Goal: Task Accomplishment & Management: Complete application form

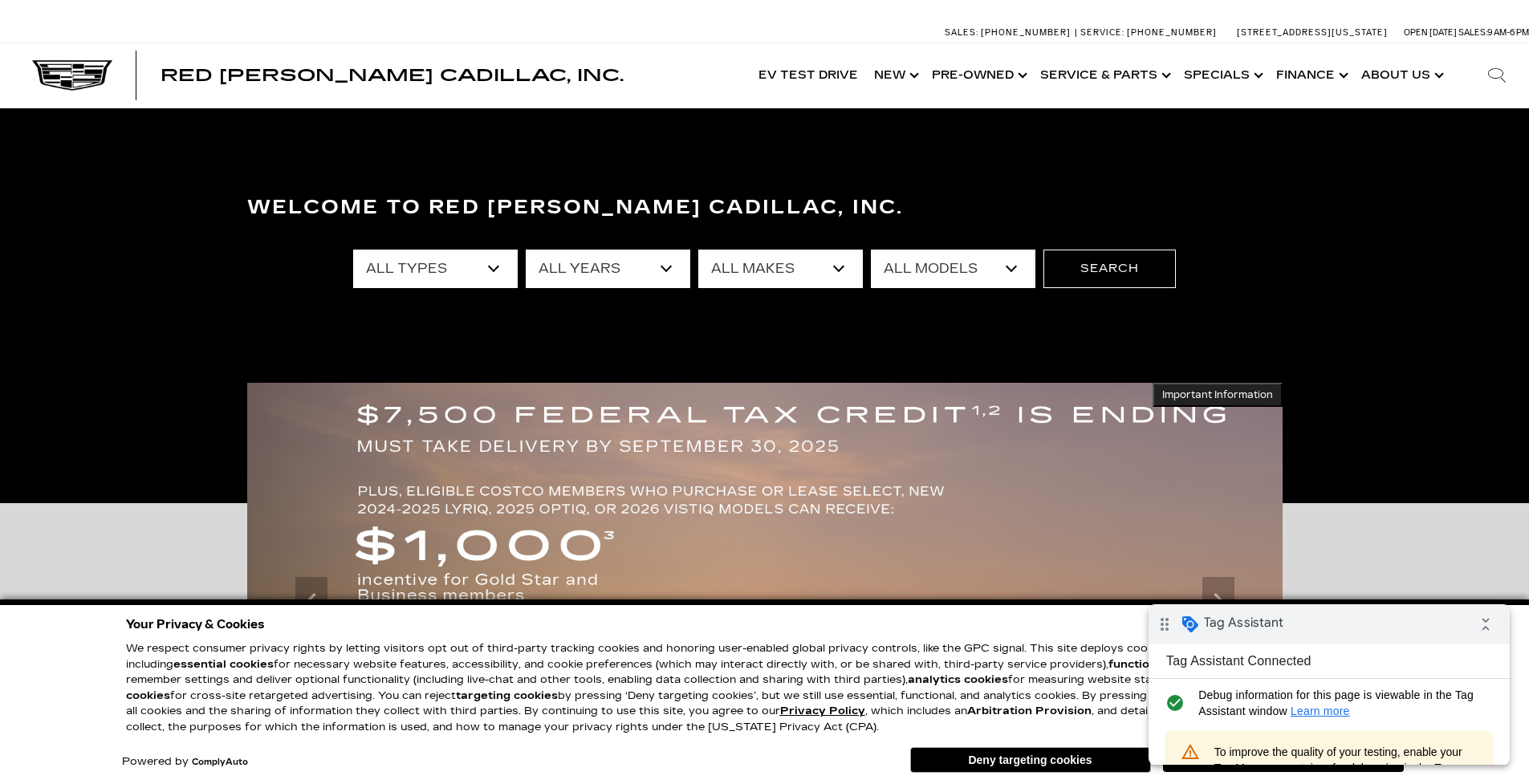
click at [1304, 765] on html "drag_indicator Tag Assistant collapse_all Tag Assistant Connected check_circle …" at bounding box center [1329, 685] width 361 height 161
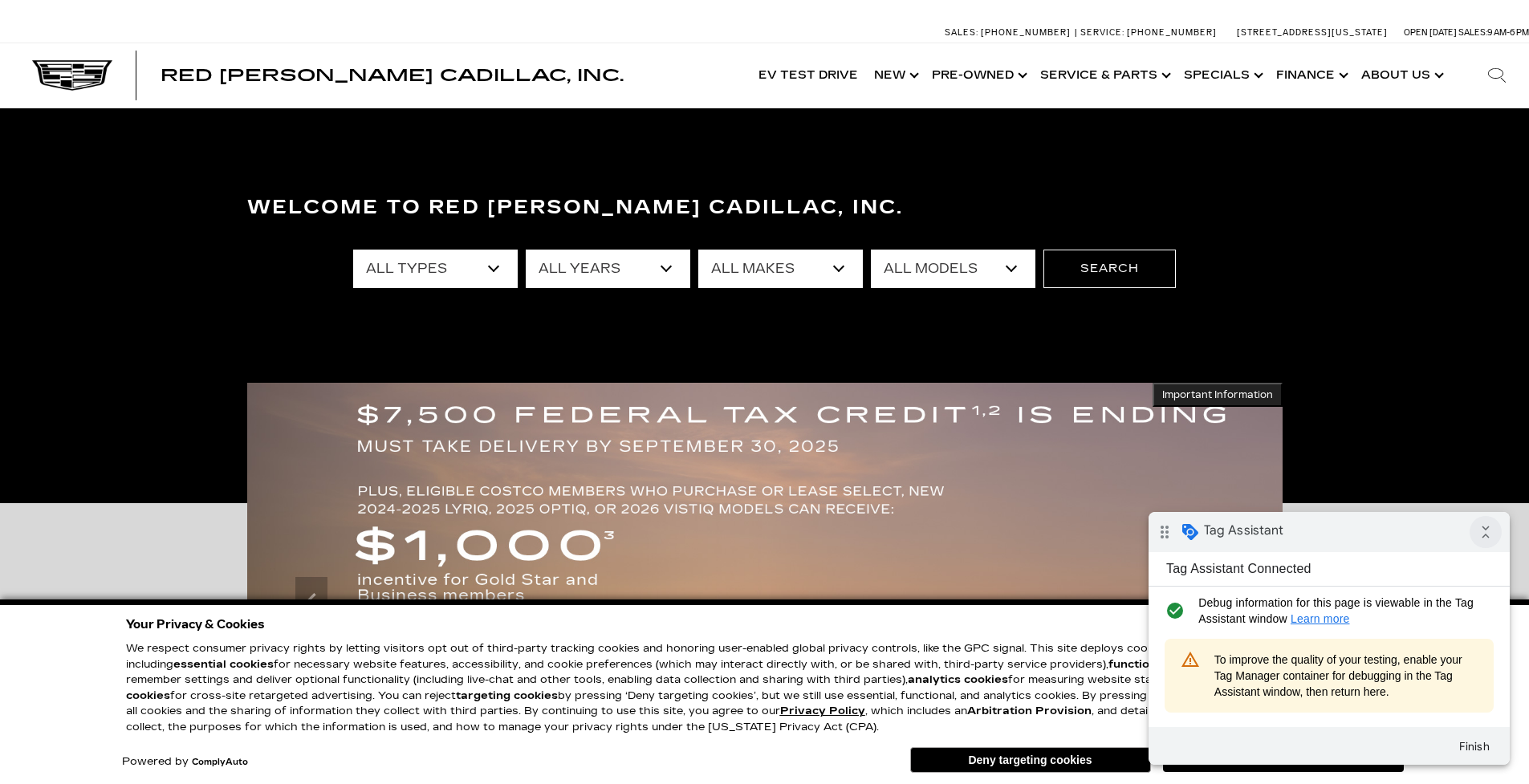
drag, startPoint x: 1488, startPoint y: 524, endPoint x: 2579, endPoint y: 1158, distance: 1261.8
click at [1488, 524] on icon "collapse_all" at bounding box center [1486, 533] width 33 height 33
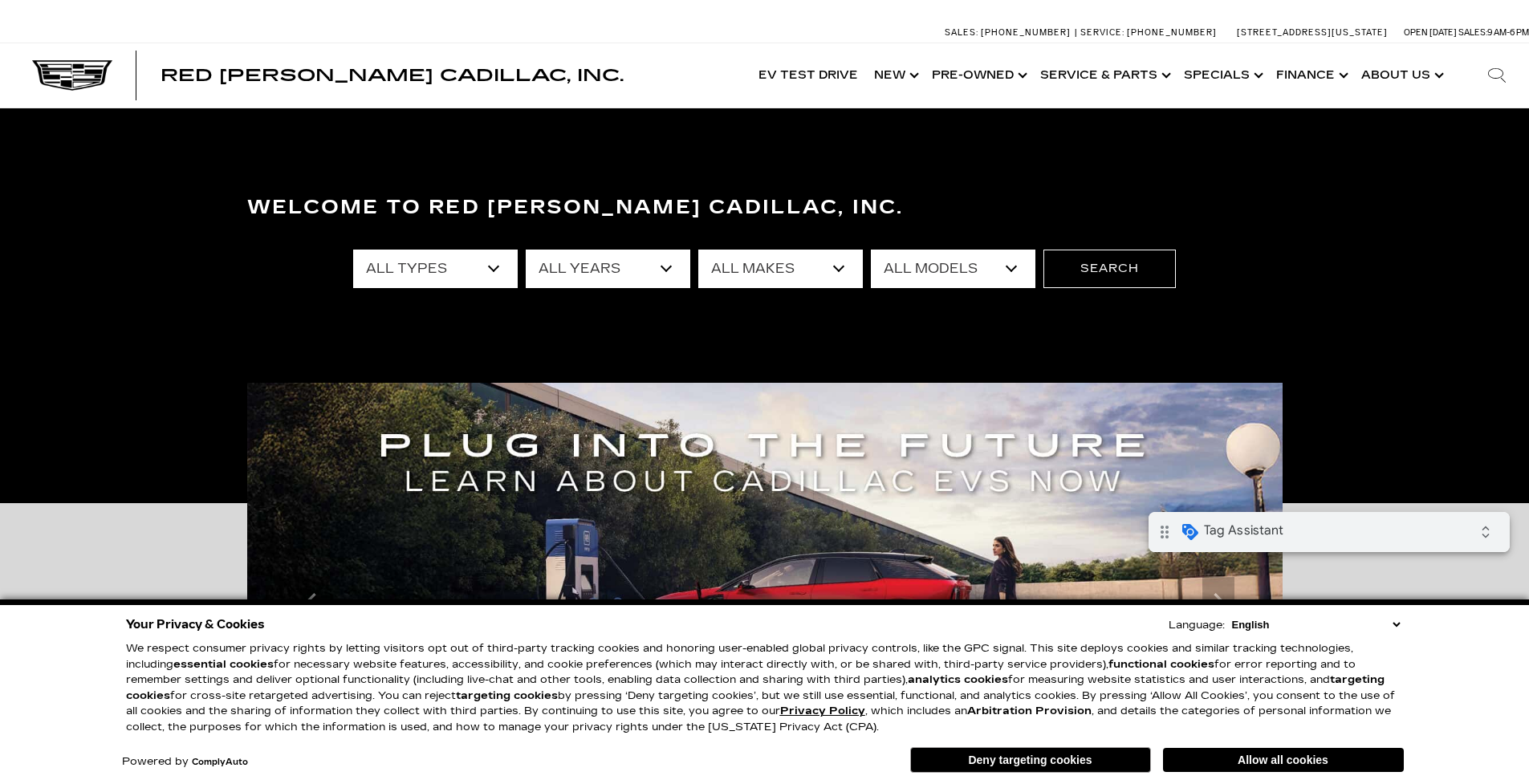
click at [1339, 770] on button "Allow all cookies" at bounding box center [1283, 759] width 241 height 24
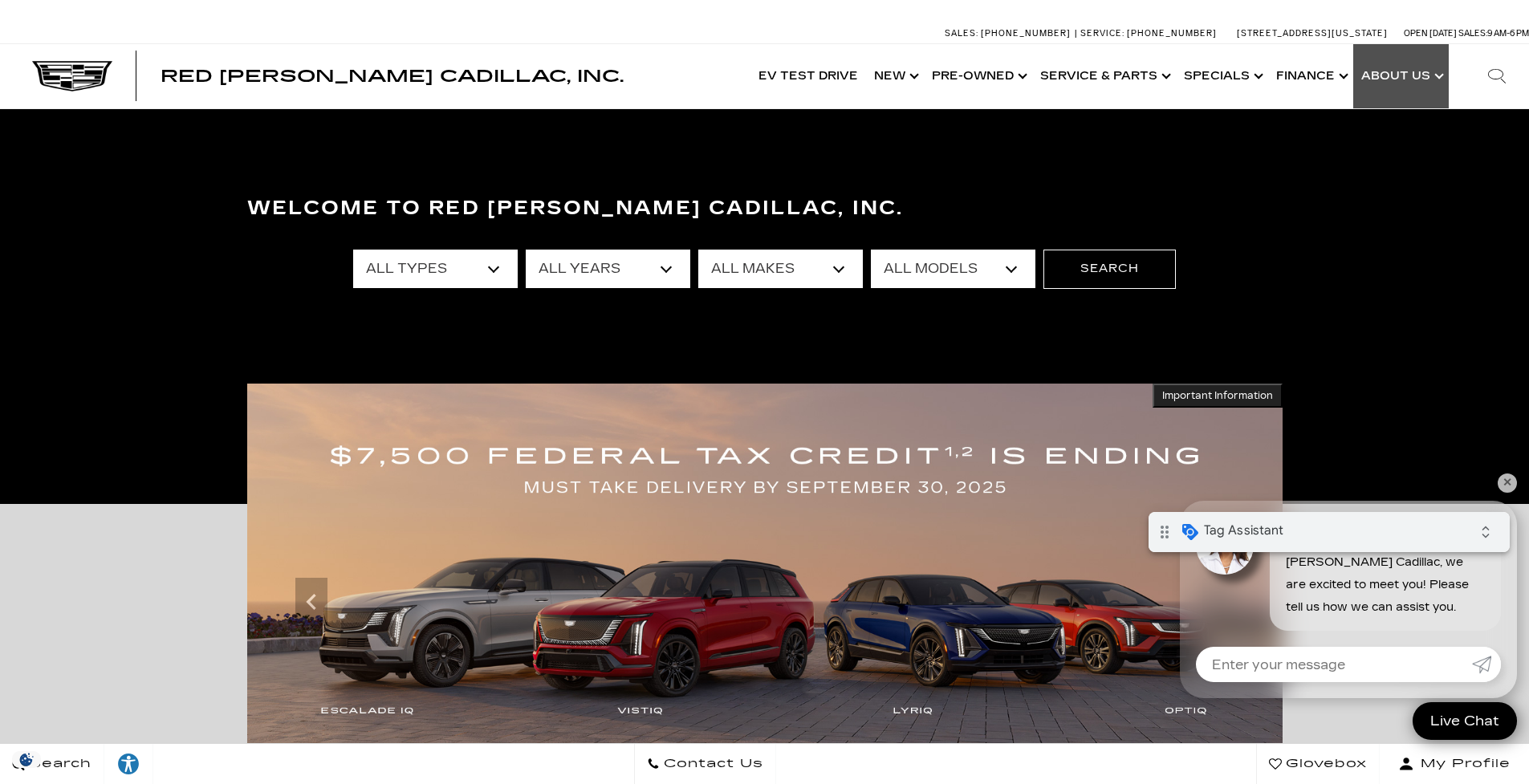
click at [1388, 76] on link "Show About Us" at bounding box center [1401, 76] width 96 height 64
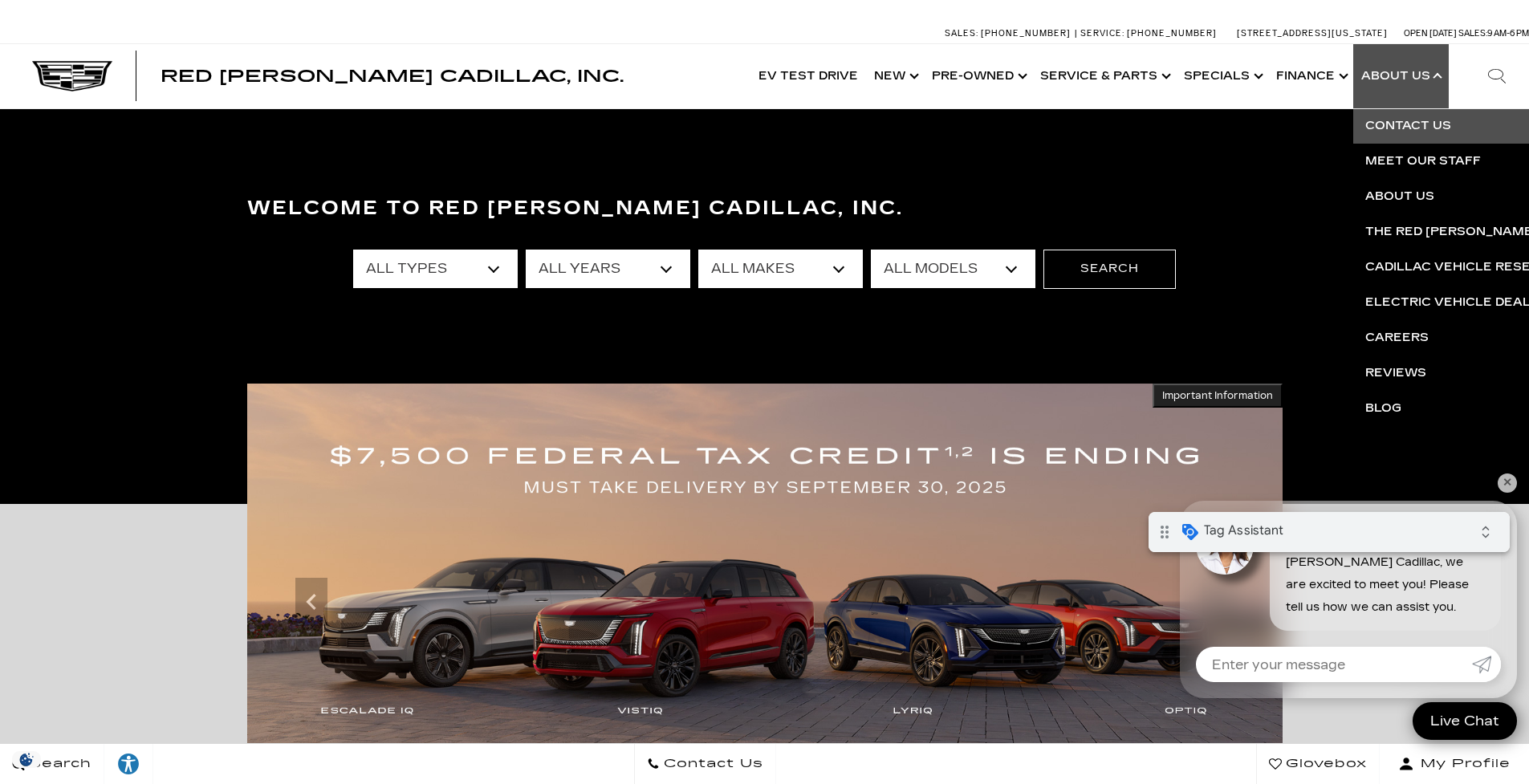
click at [1409, 124] on link "Contact Us" at bounding box center [1547, 125] width 388 height 35
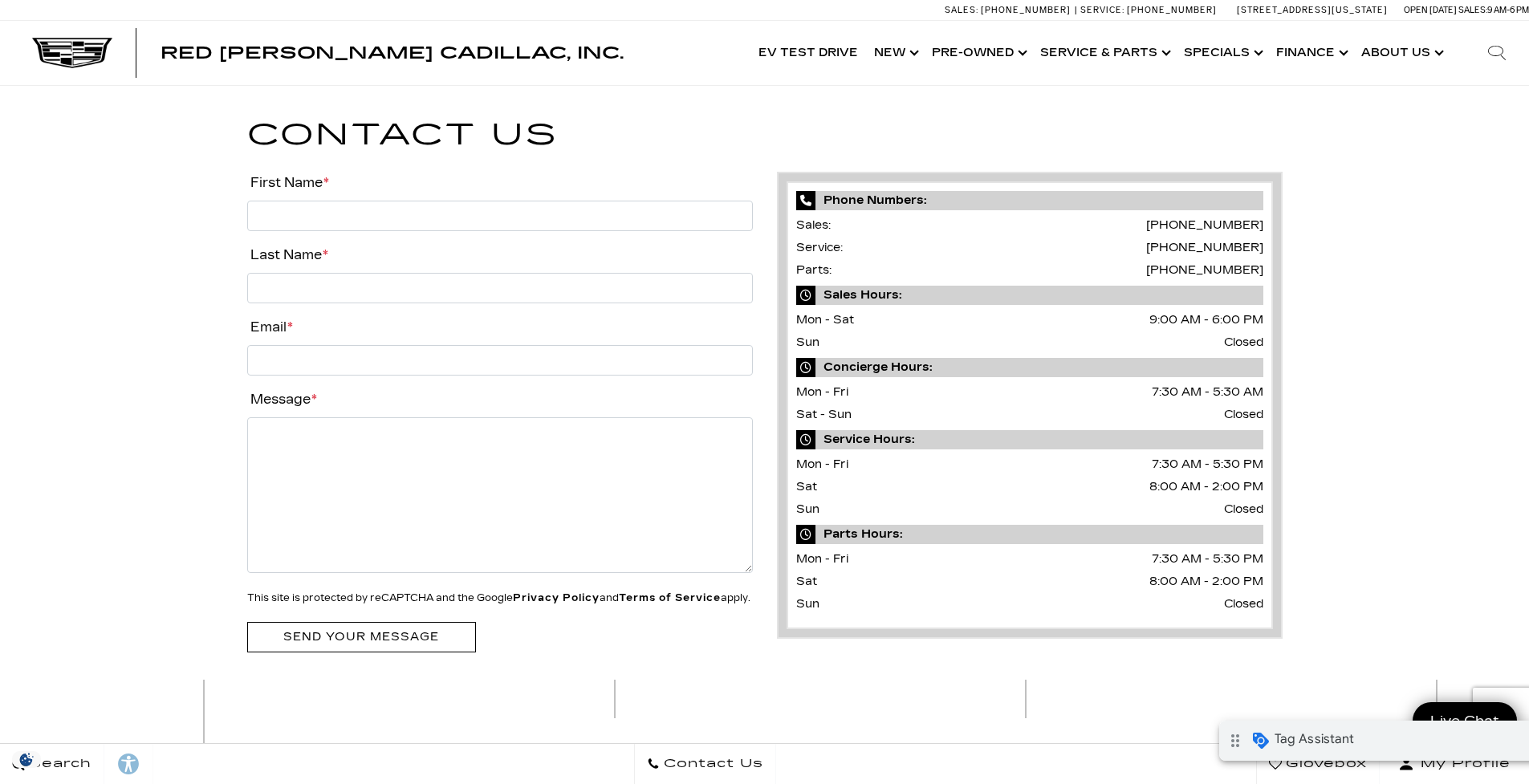
click at [1458, 745] on div "drag_indicator Tag Assistant expand_all" at bounding box center [1400, 741] width 361 height 40
click at [917, 51] on link "Show New" at bounding box center [895, 53] width 57 height 64
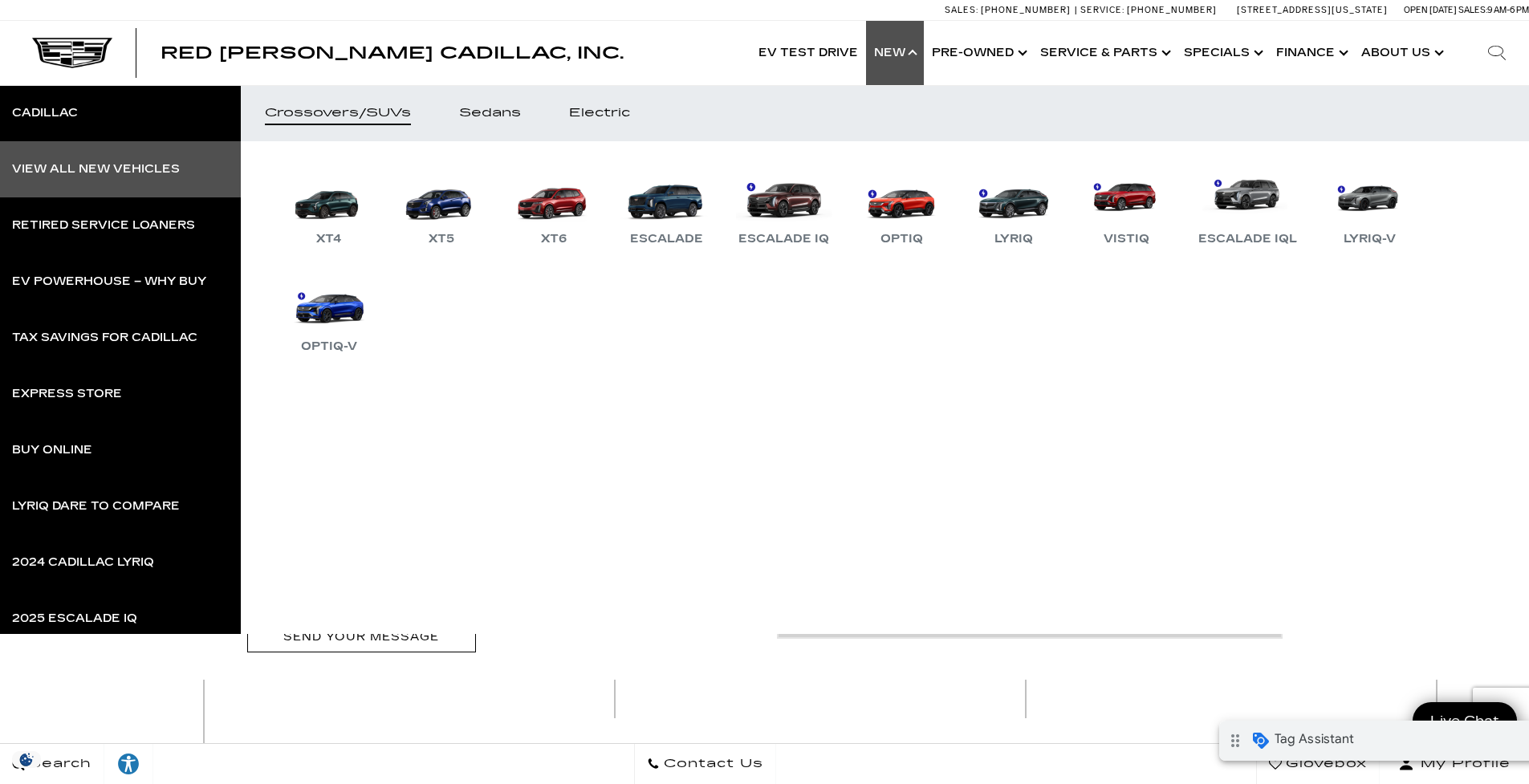
click at [116, 172] on div "View All New Vehicles" at bounding box center [96, 169] width 167 height 11
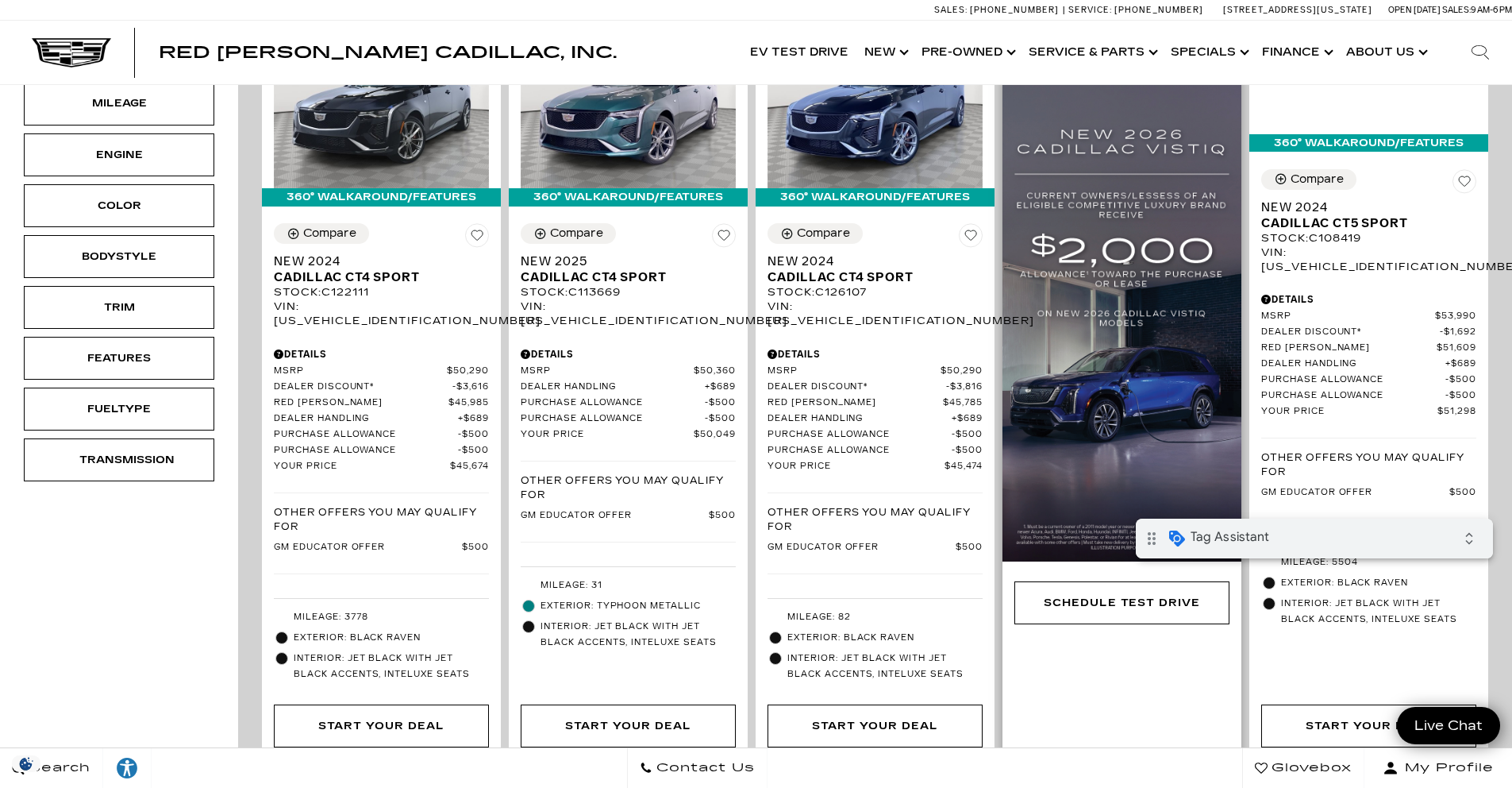
scroll to position [326, 0]
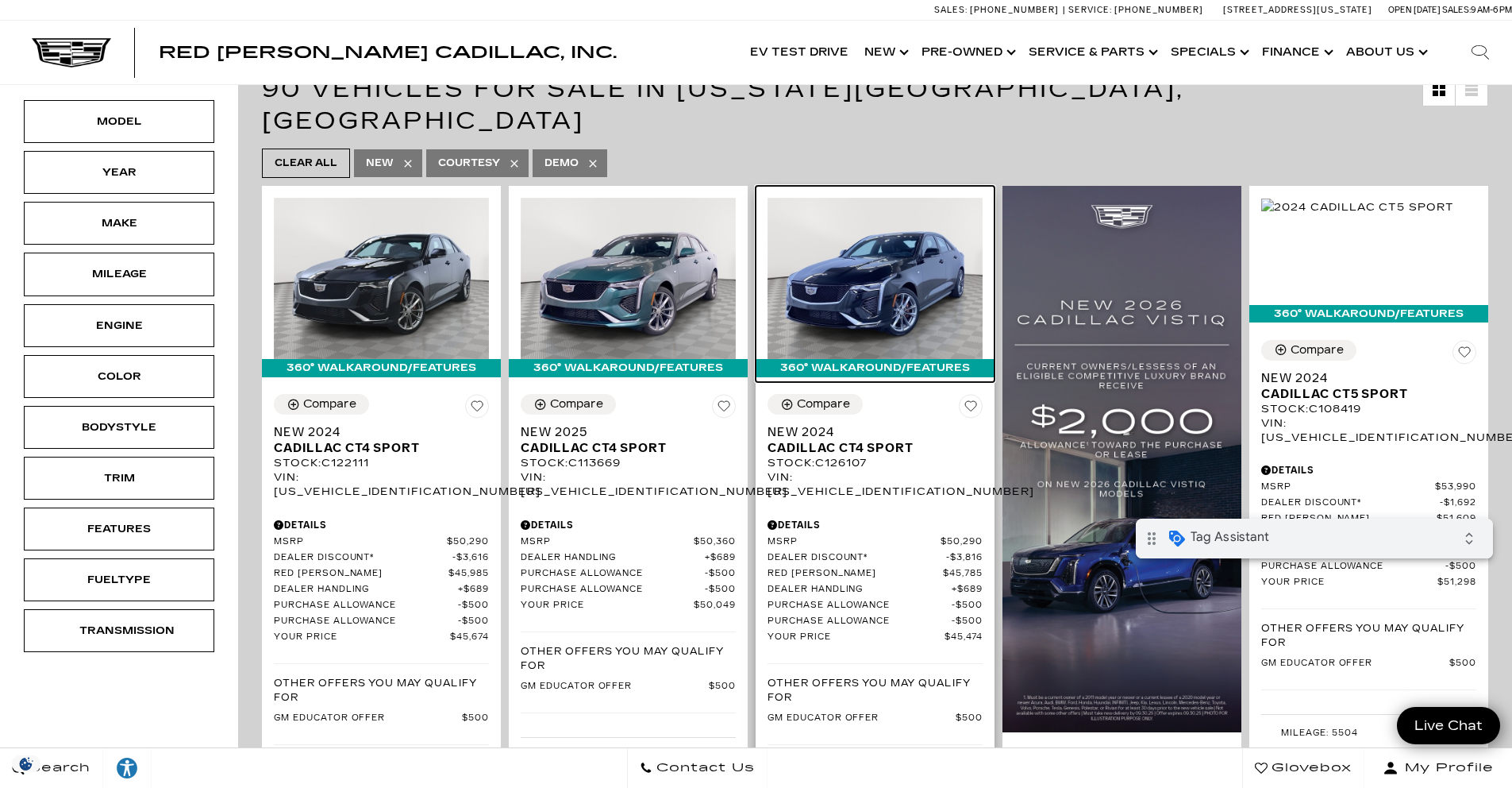
click at [857, 205] on img at bounding box center [876, 278] width 216 height 161
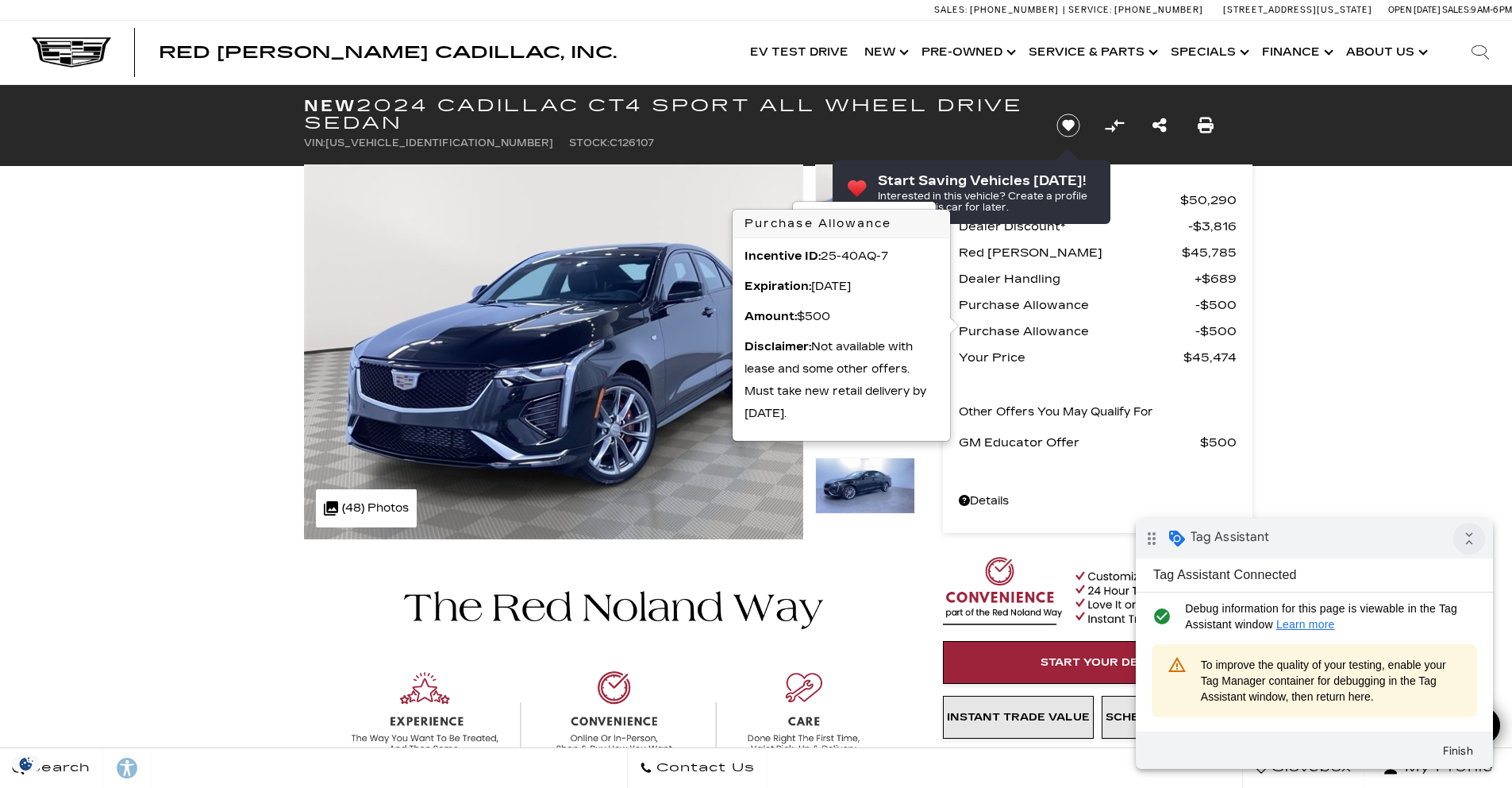
click at [1471, 534] on icon "collapse_all" at bounding box center [1469, 538] width 32 height 32
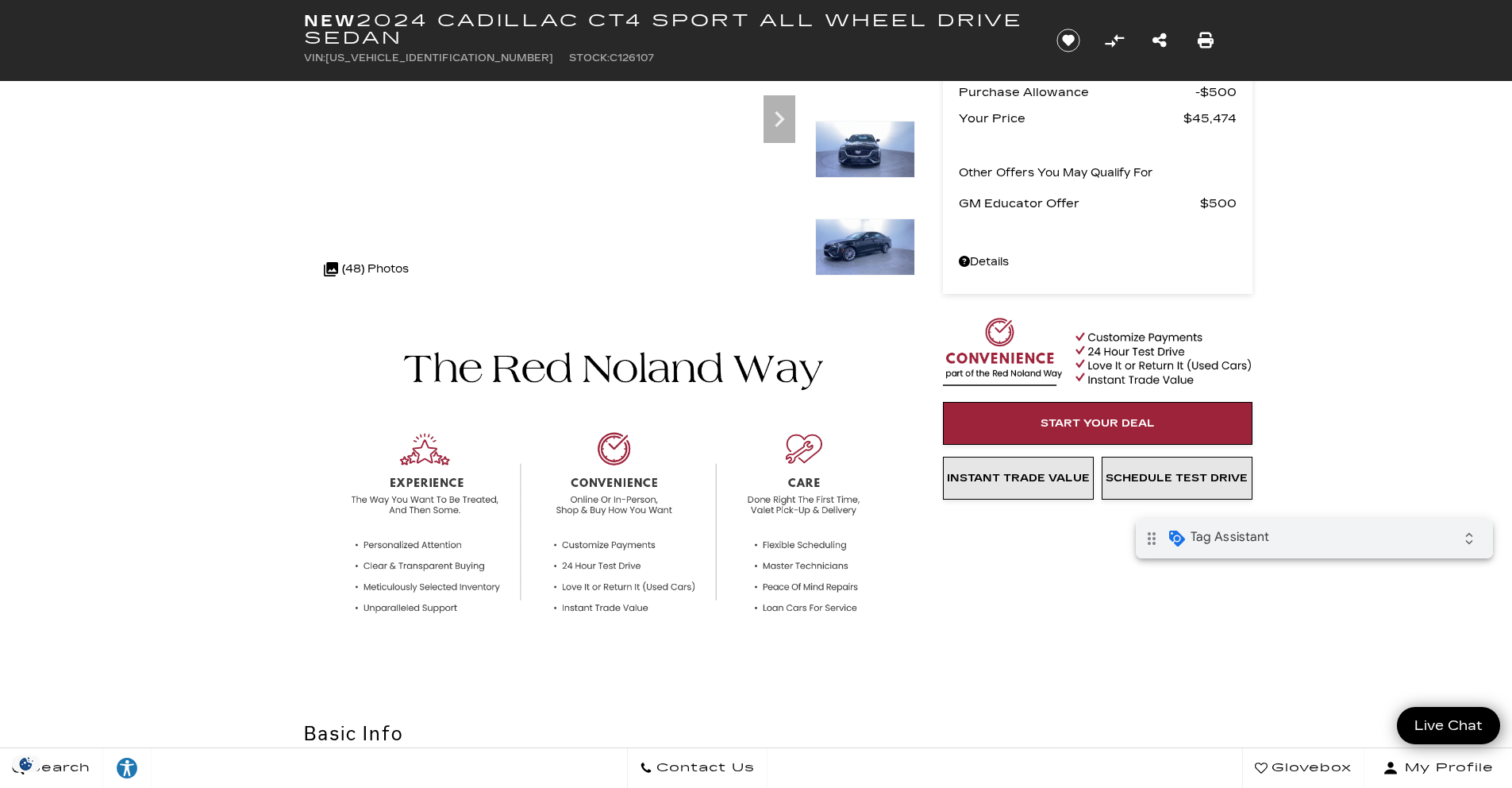
scroll to position [238, 0]
click at [1179, 469] on link "Schedule Test Drive" at bounding box center [1177, 479] width 151 height 43
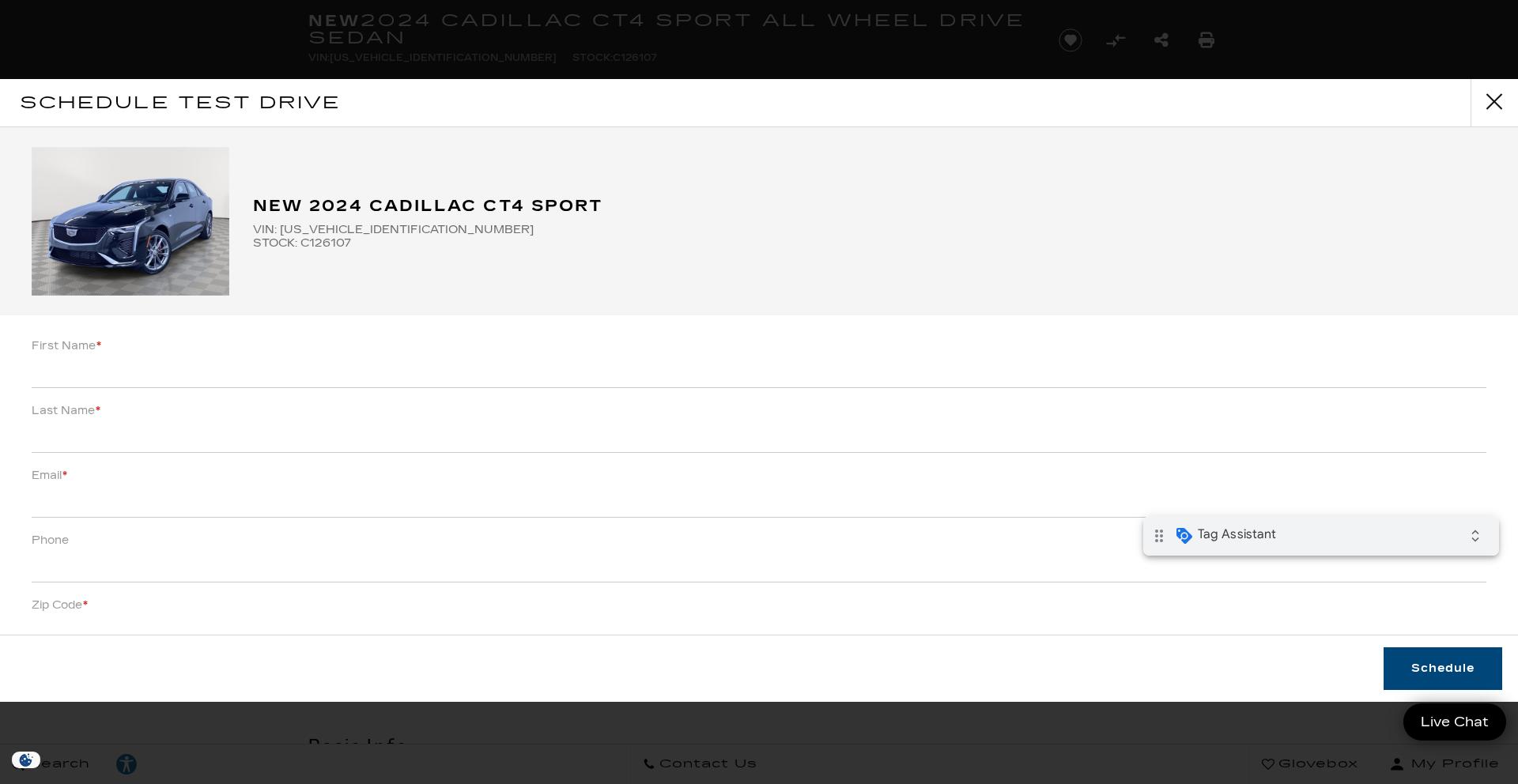
scroll to position [219, 0]
click at [263, 382] on input "First Name *" at bounding box center [759, 372] width 1455 height 31
type input "test"
type input "test@gmail.com"
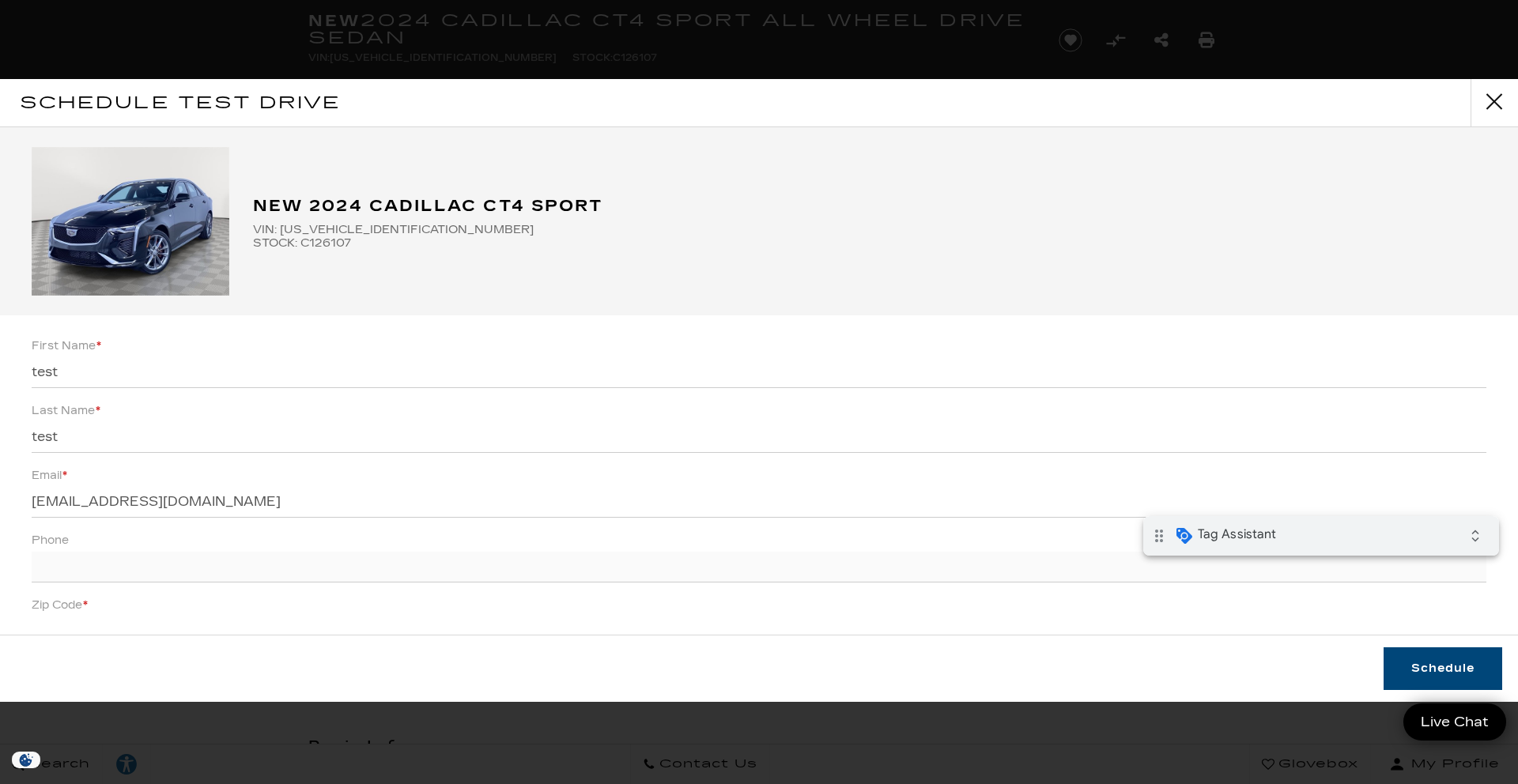
type input "(___) ___-____"
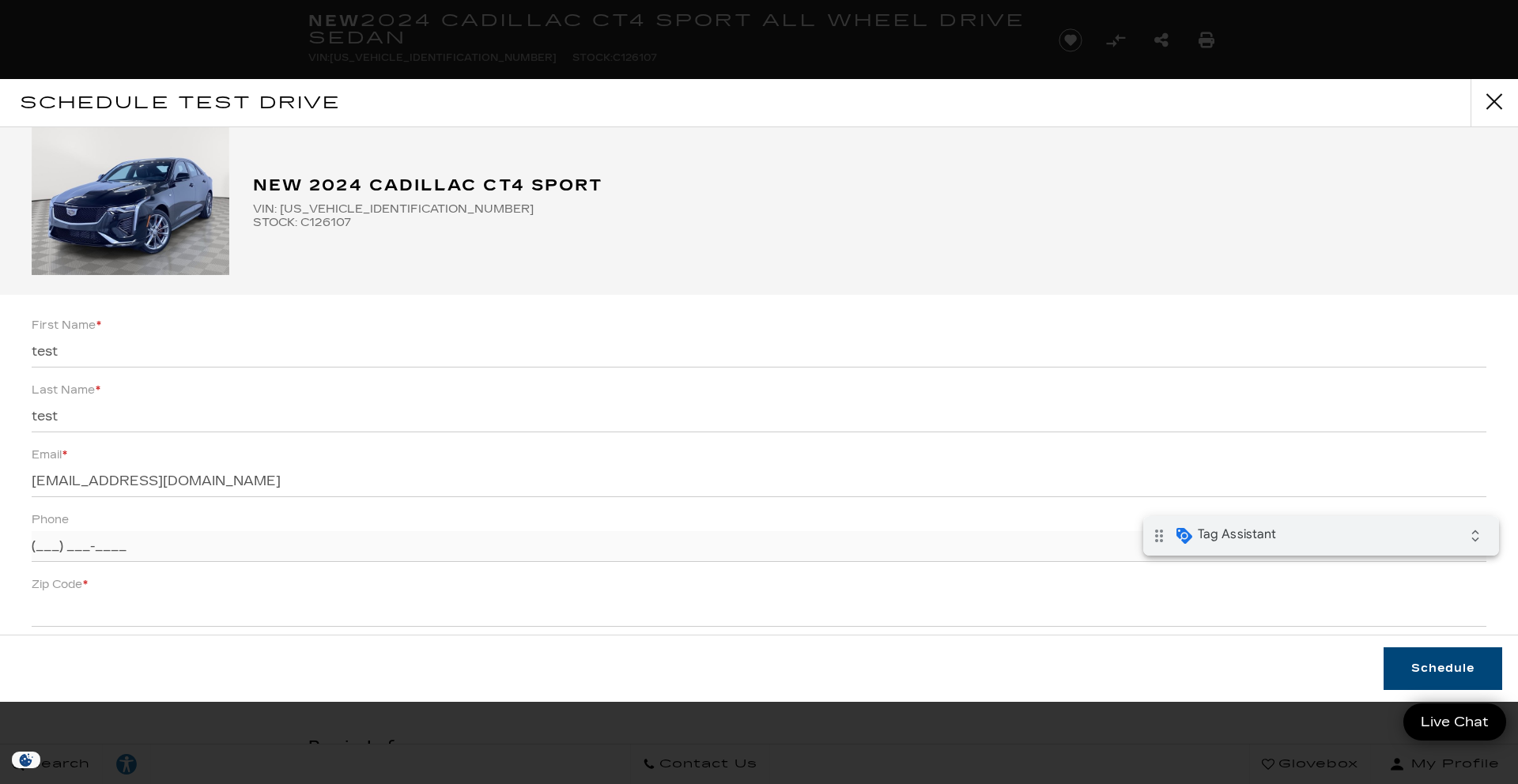
scroll to position [123, 0]
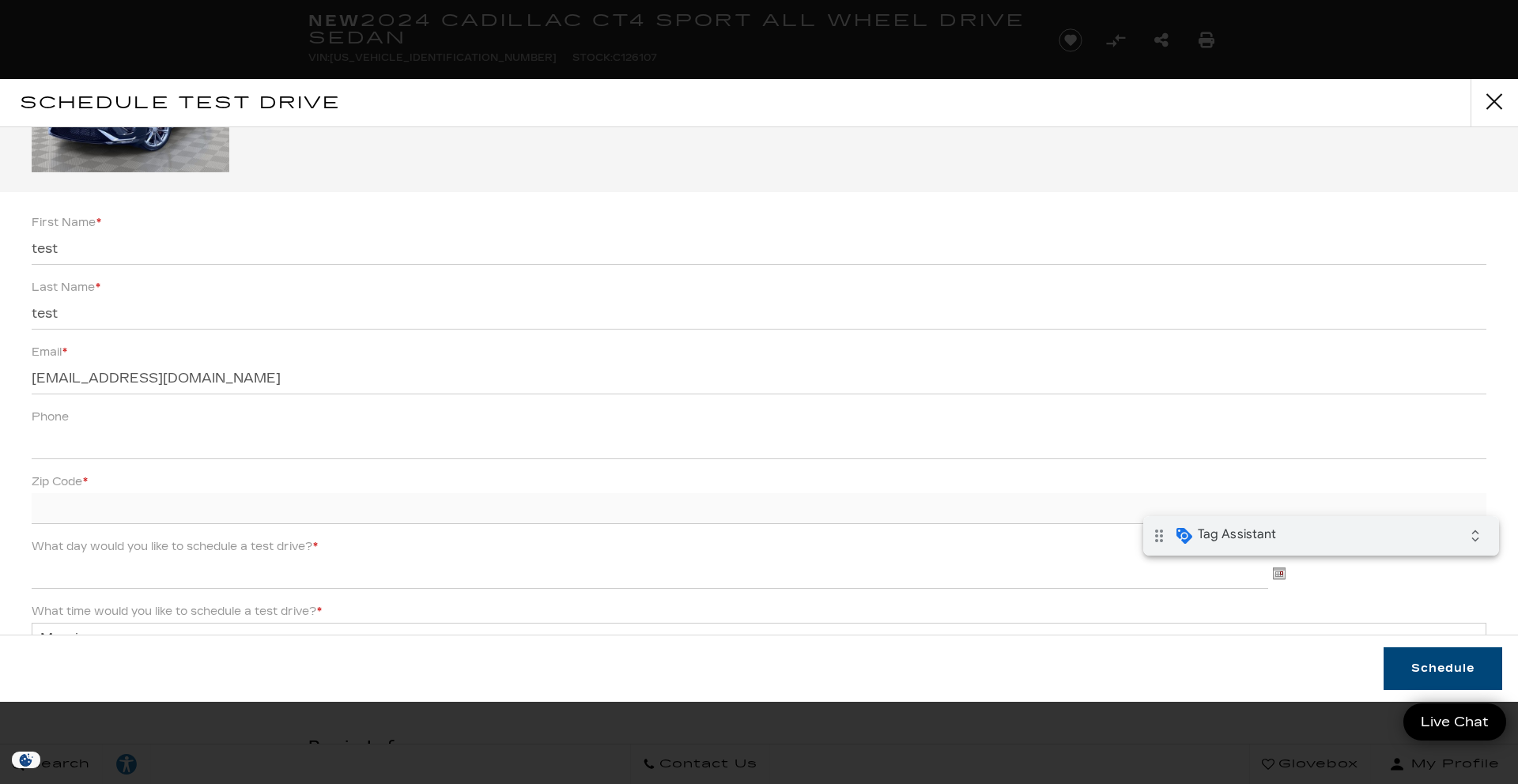
click at [101, 515] on input "Zip Code *" at bounding box center [759, 508] width 1455 height 31
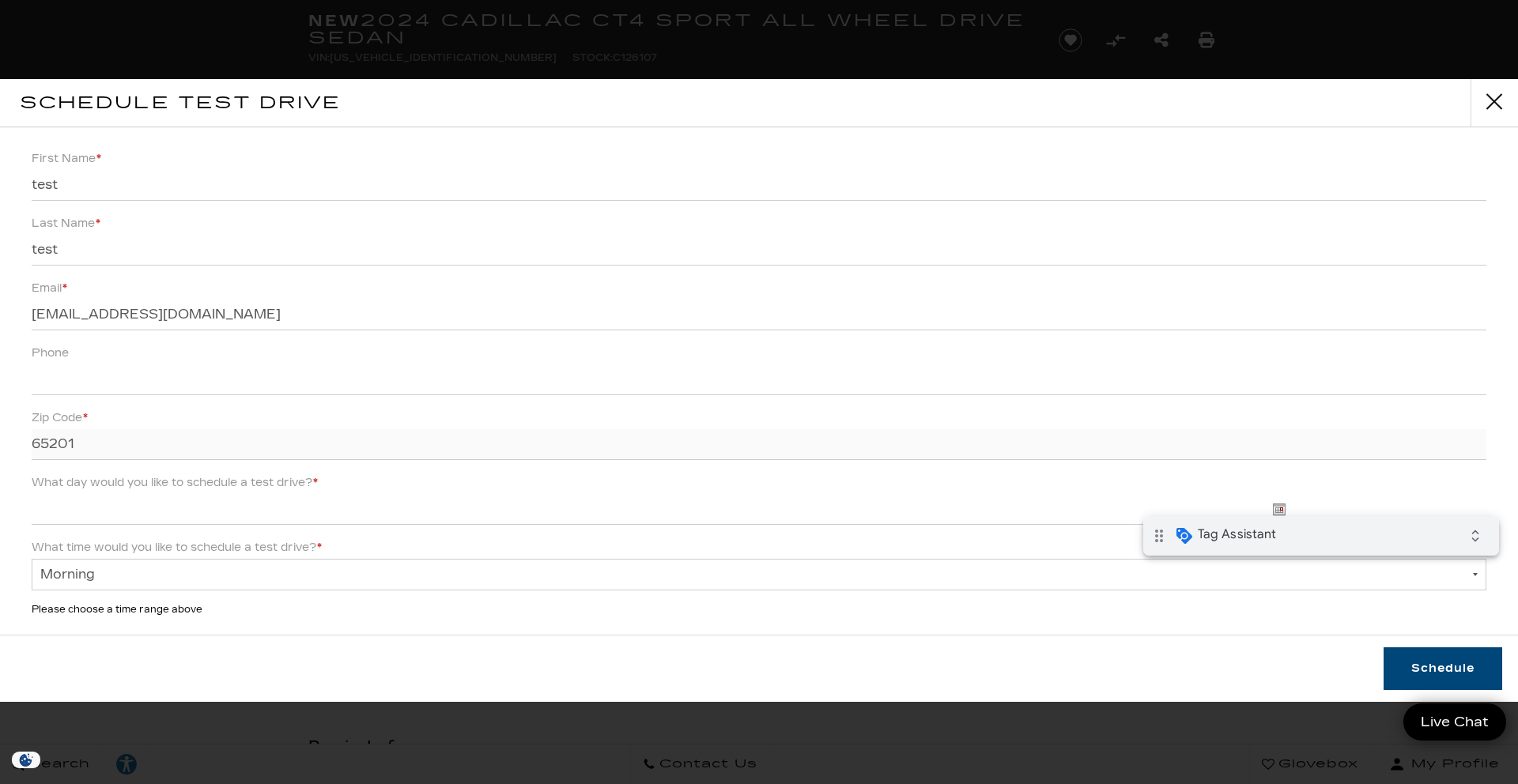
scroll to position [248, 0]
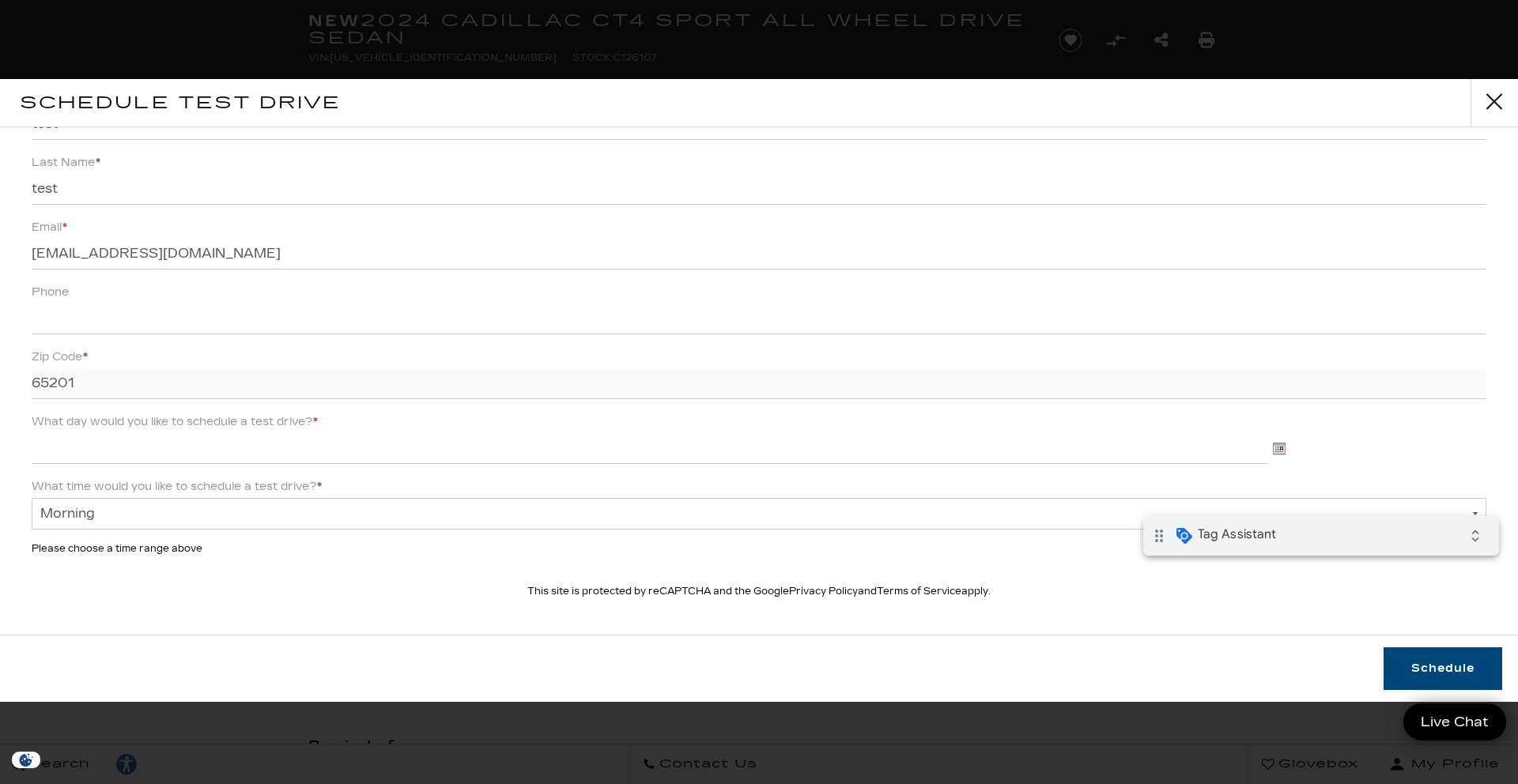
type input "65201"
click at [259, 443] on input "What day would you like to schedule a test drive? * MM/DD/YYYY" at bounding box center [650, 448] width 1236 height 31
click at [109, 594] on link "17" at bounding box center [109, 590] width 12 height 13
type input "09/17/2025"
click at [1424, 661] on button "Schedule" at bounding box center [1443, 668] width 119 height 42
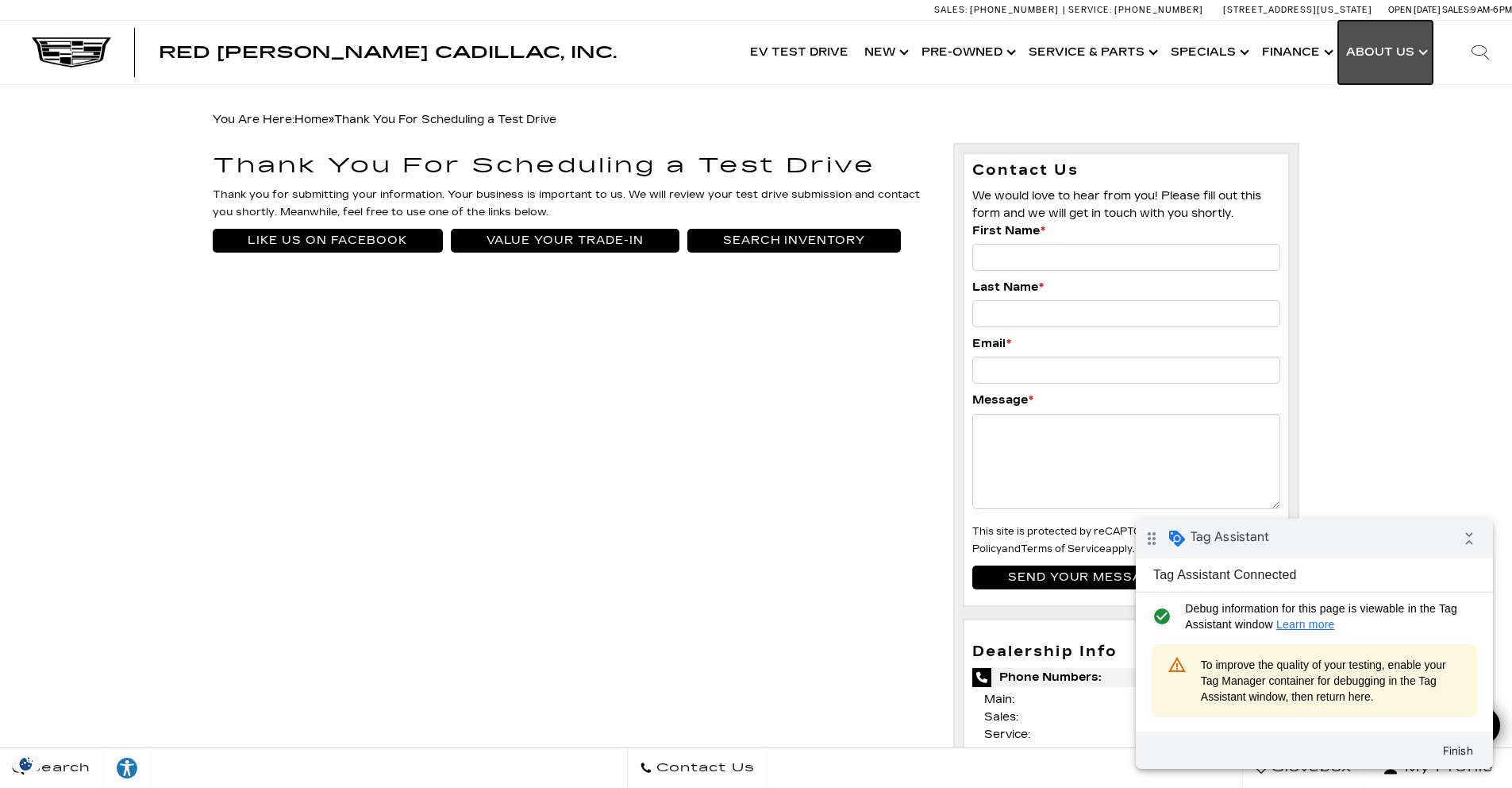
click at [1388, 52] on link "Show About Us" at bounding box center [1385, 52] width 95 height 63
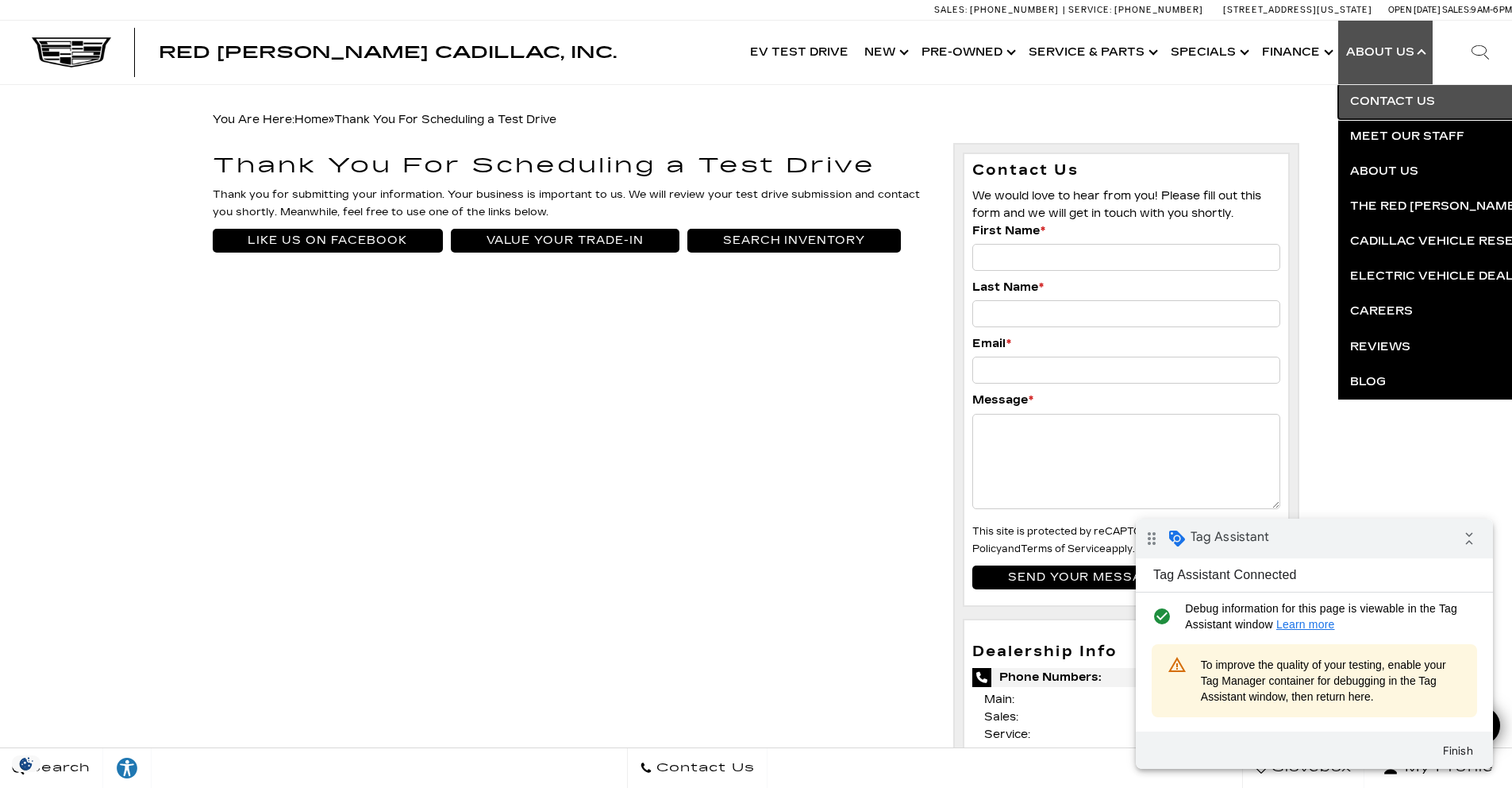
click at [1402, 101] on link "Contact Us" at bounding box center [1530, 101] width 384 height 35
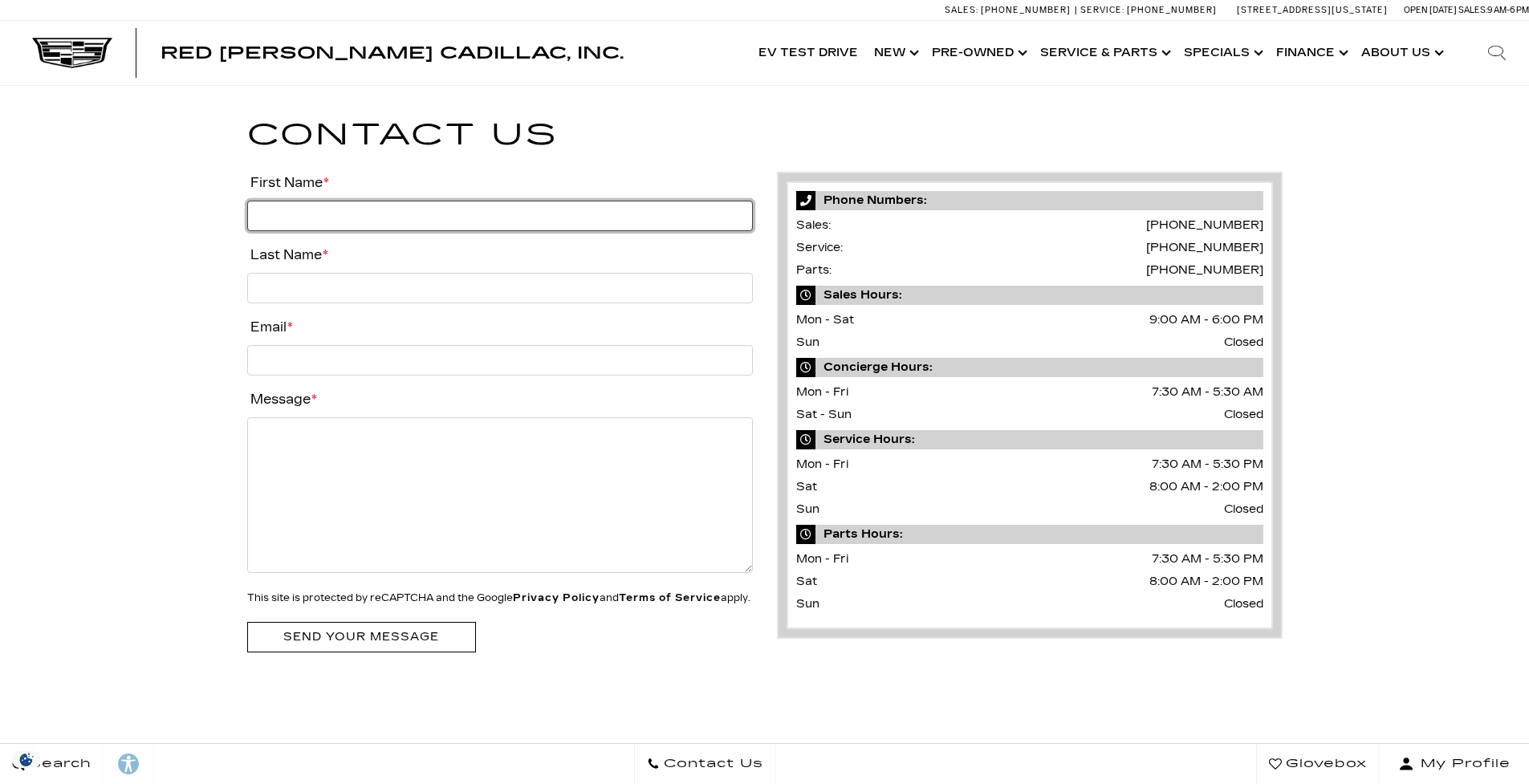
drag, startPoint x: 414, startPoint y: 223, endPoint x: 407, endPoint y: 229, distance: 9.2
click at [414, 223] on input "First Name *" at bounding box center [500, 216] width 506 height 31
type input "test"
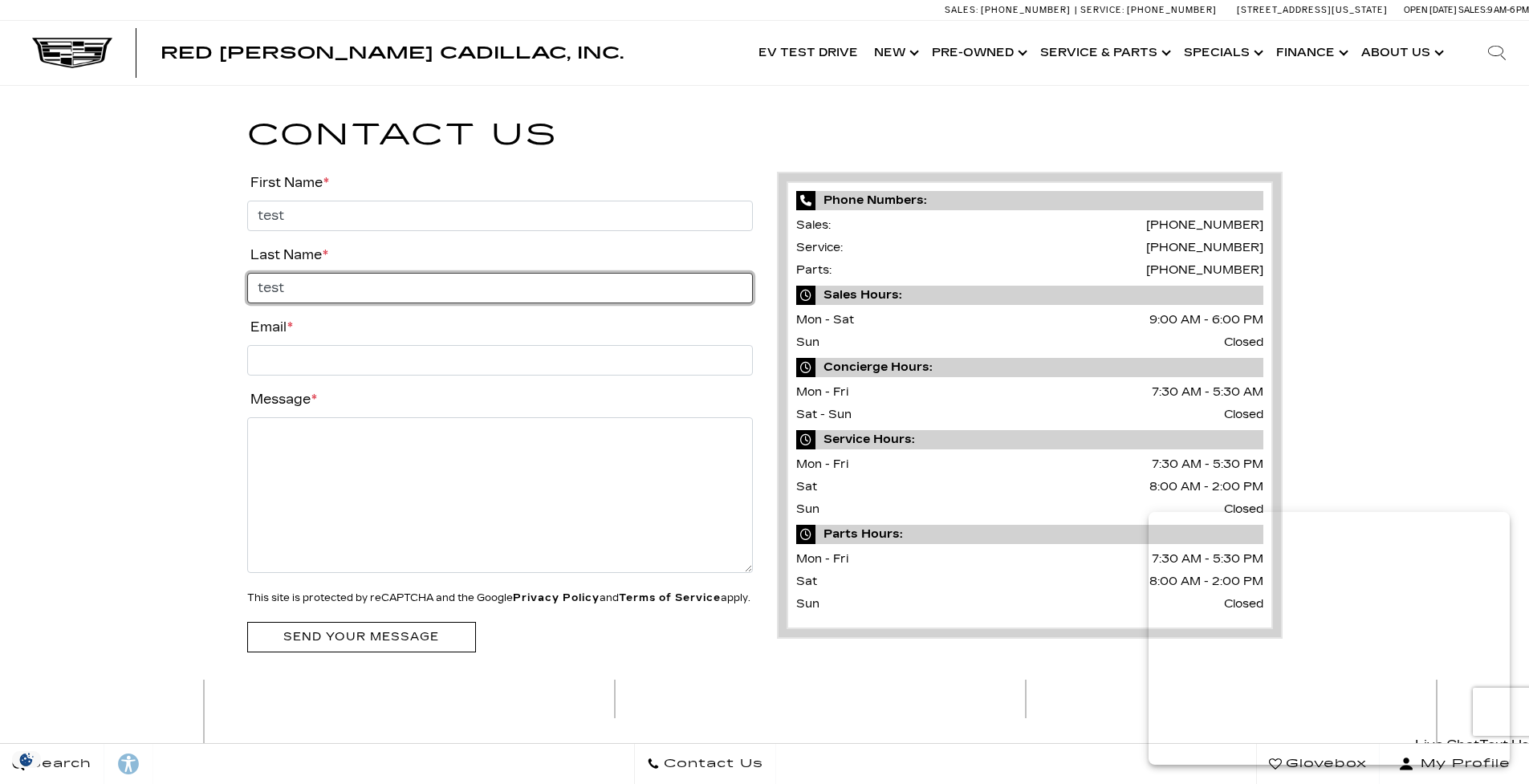
type input "test"
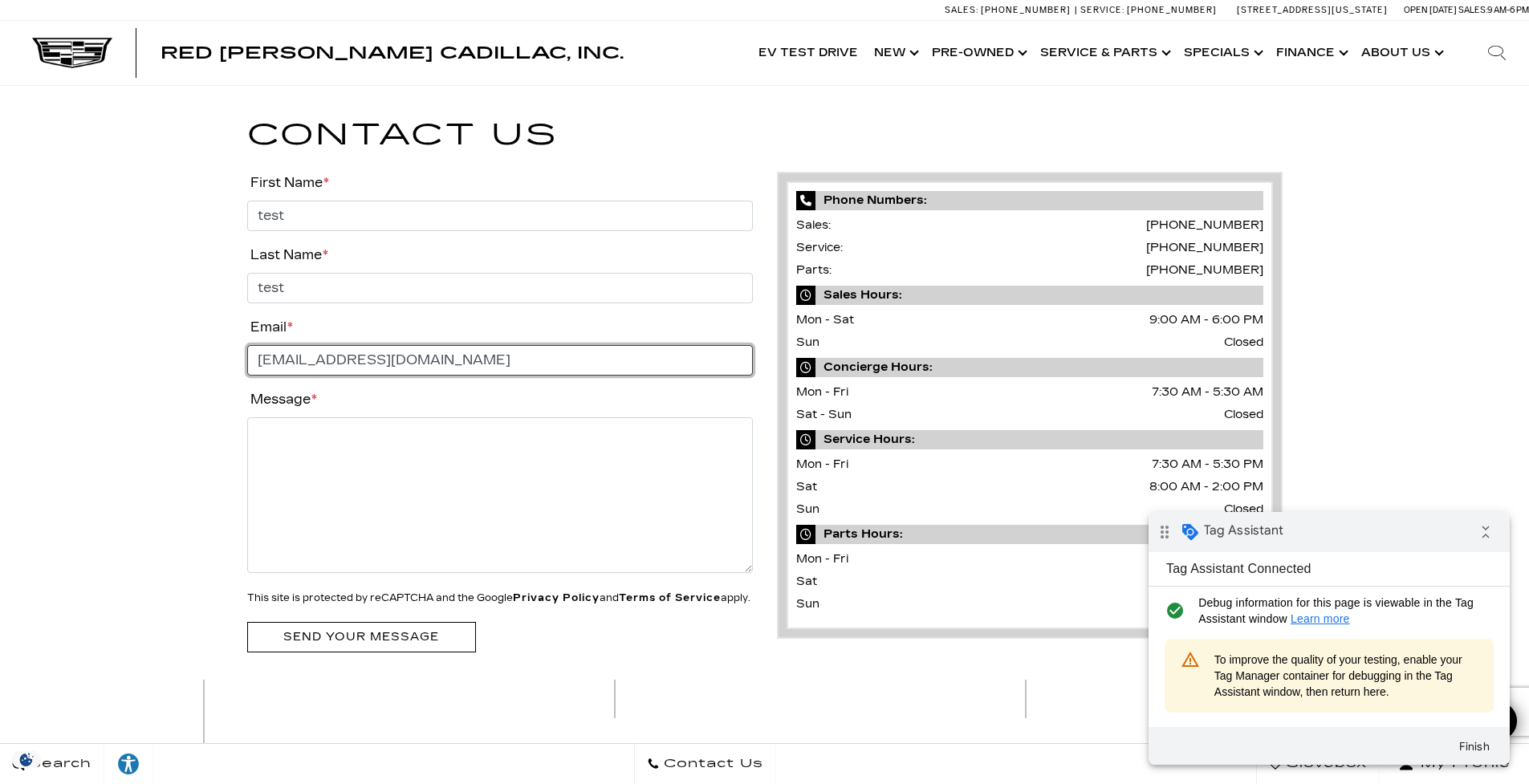
type input "test@gmail.com"
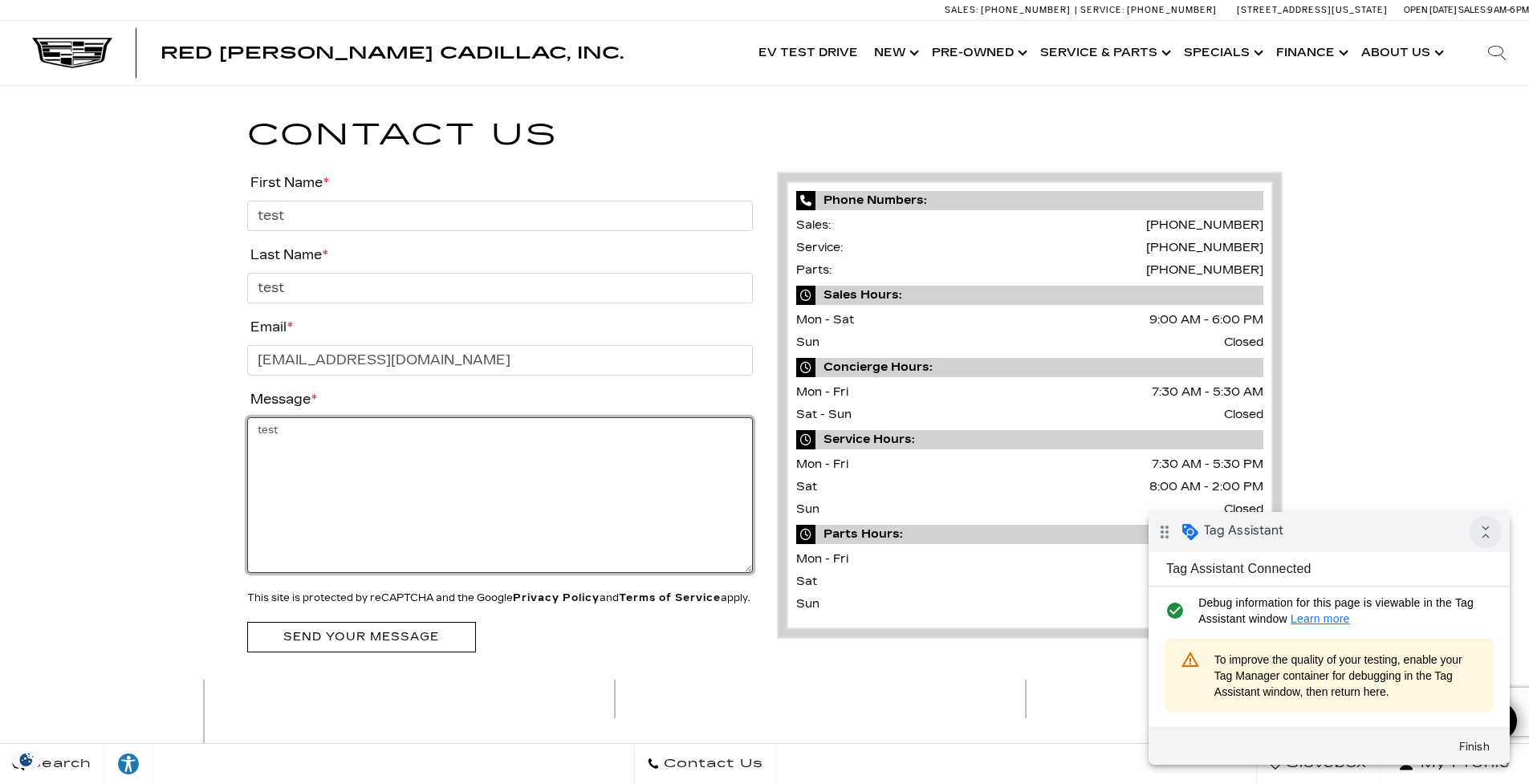
click at [1474, 534] on icon "collapse_all" at bounding box center [1486, 533] width 33 height 33
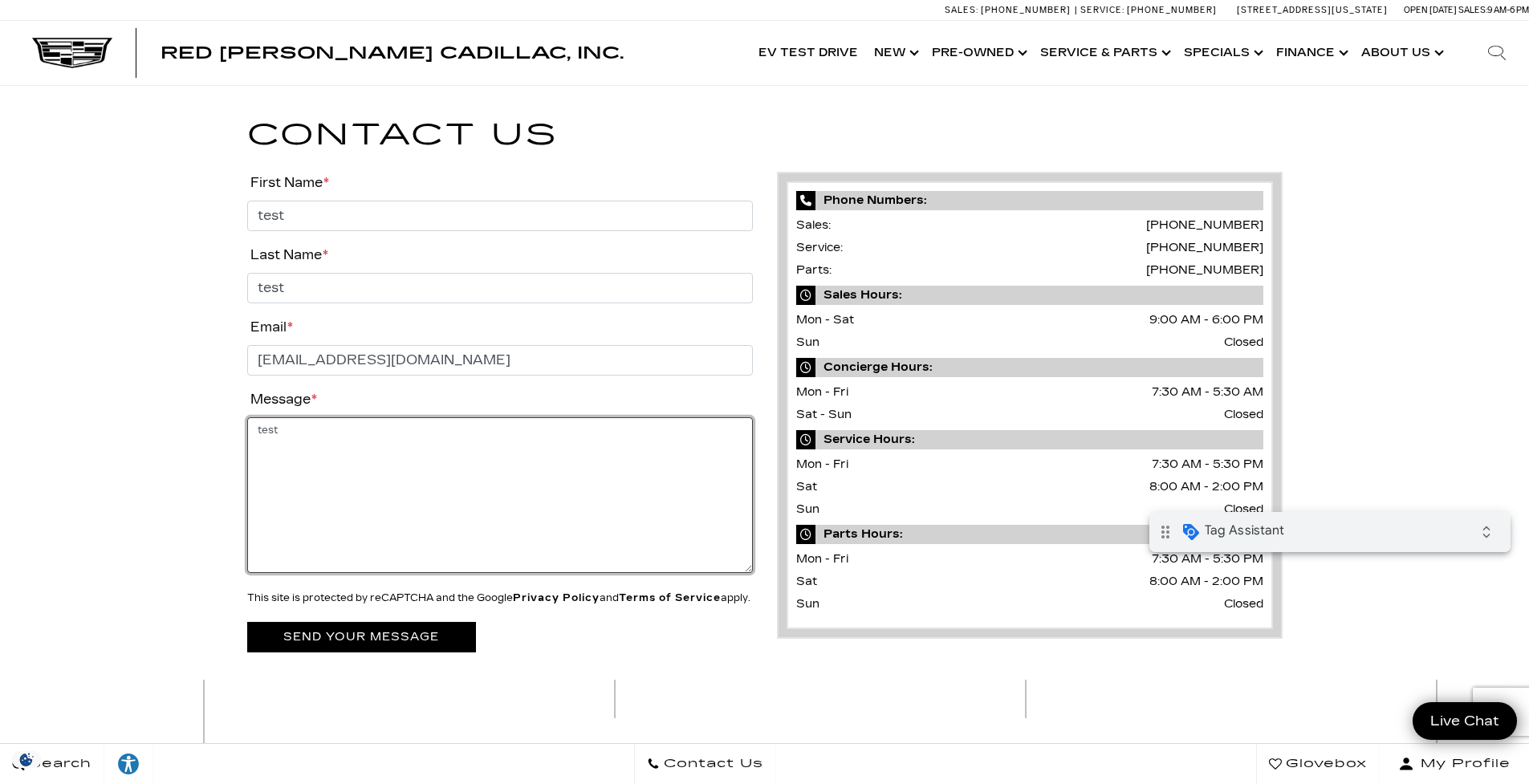
type textarea "test"
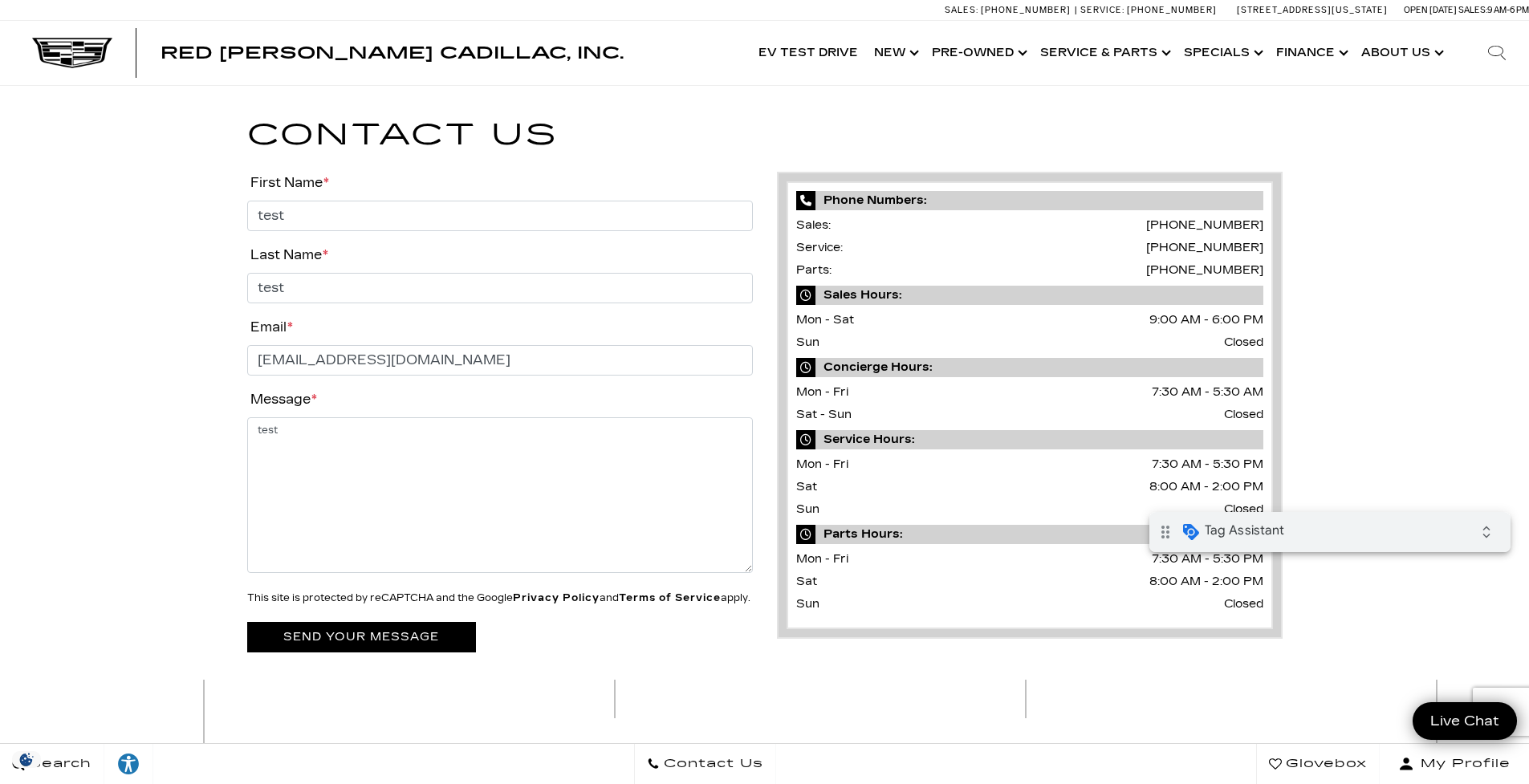
click at [367, 652] on input "Send your message" at bounding box center [361, 637] width 229 height 30
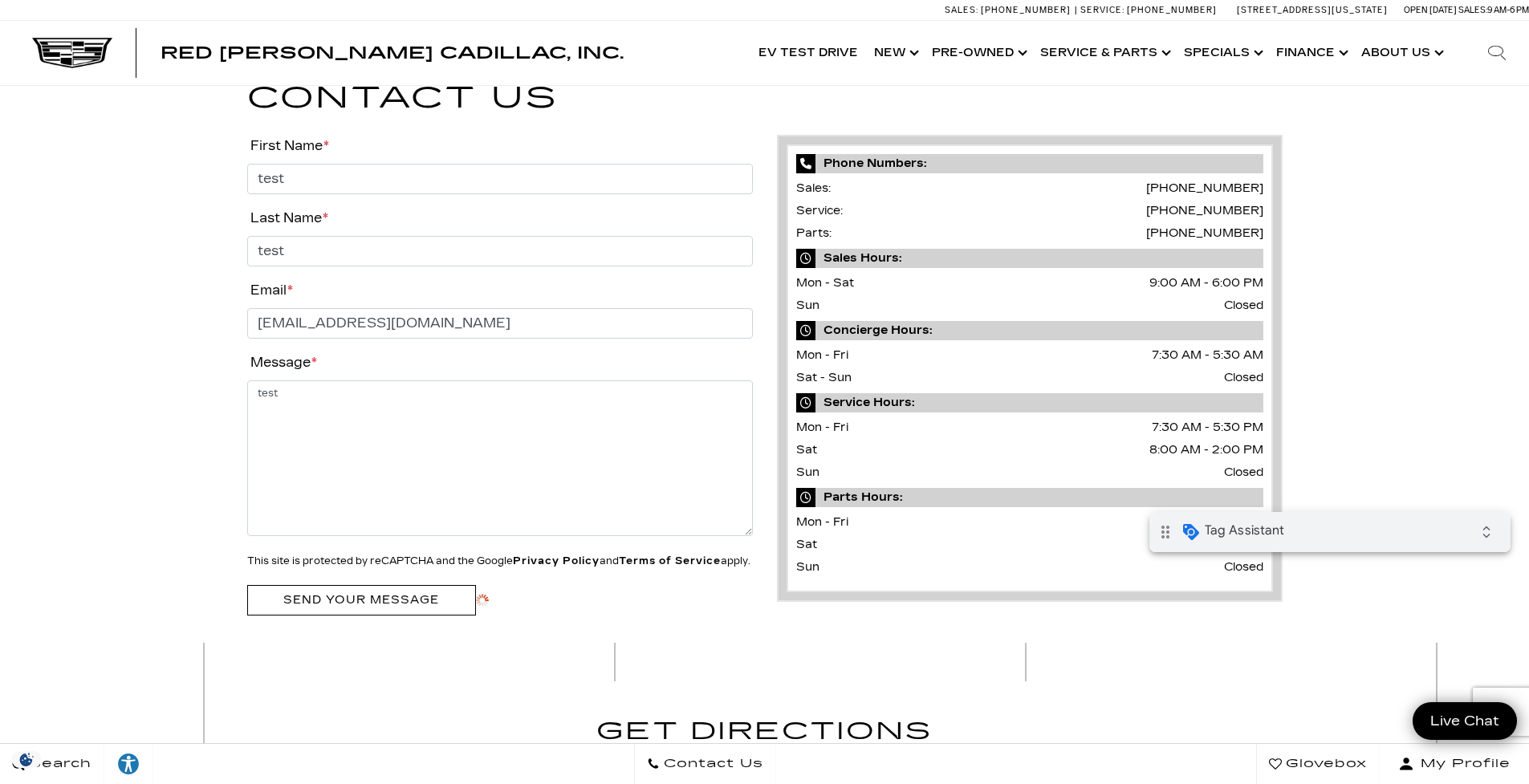
scroll to position [109, 0]
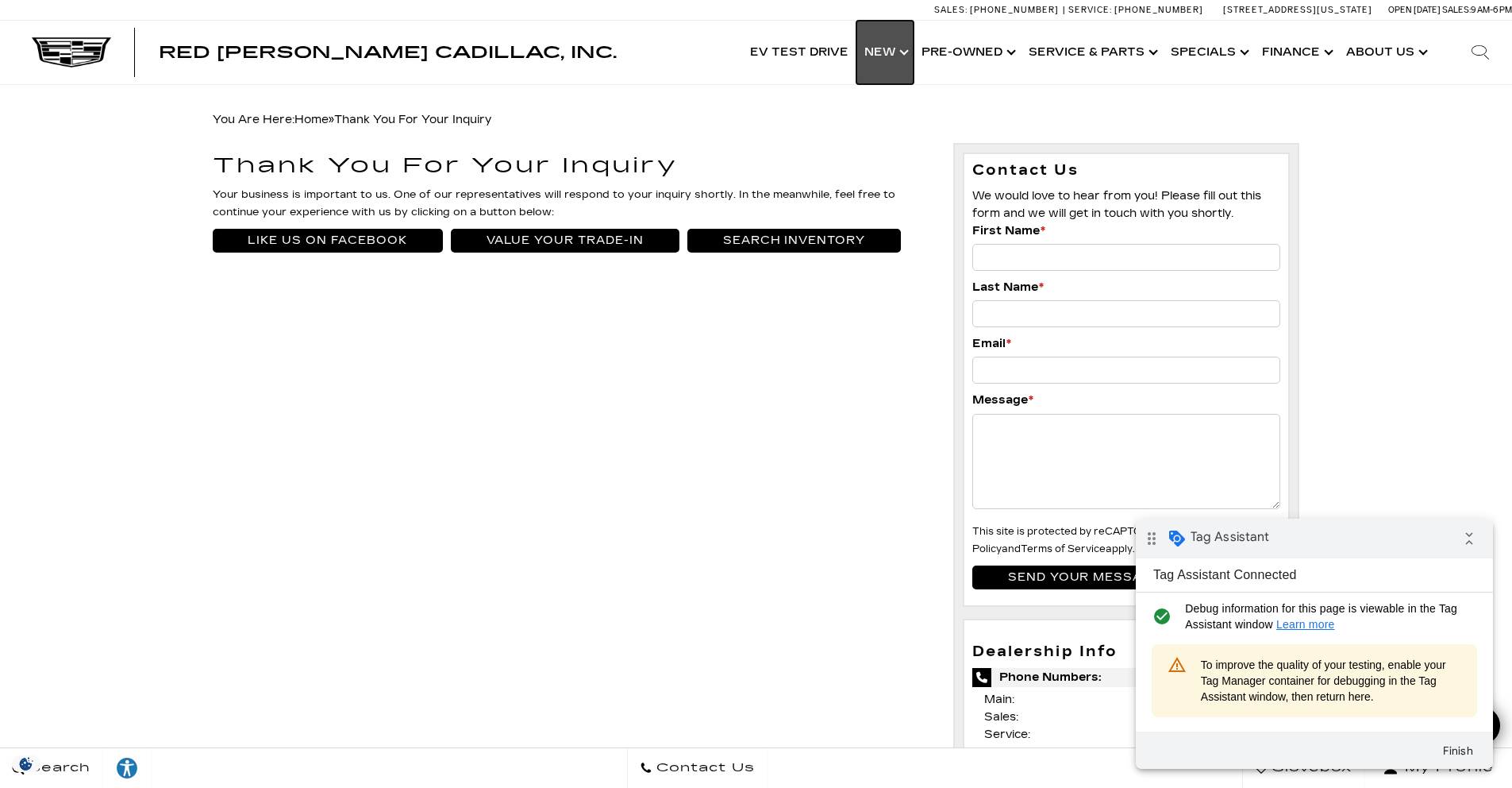
click at [901, 50] on link "Show New" at bounding box center [885, 52] width 57 height 63
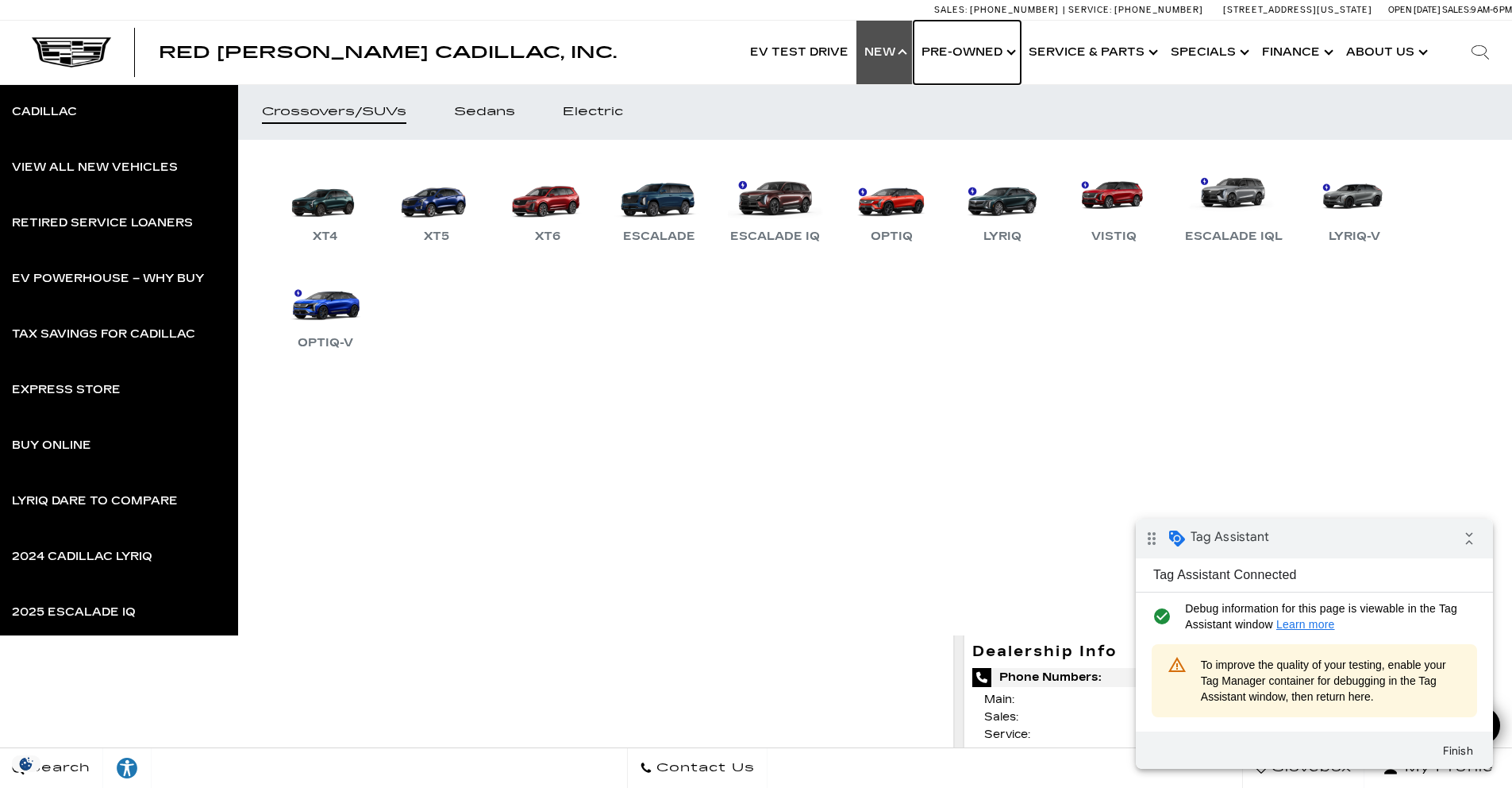
click at [965, 42] on link "Show Pre-Owned" at bounding box center [966, 52] width 107 height 63
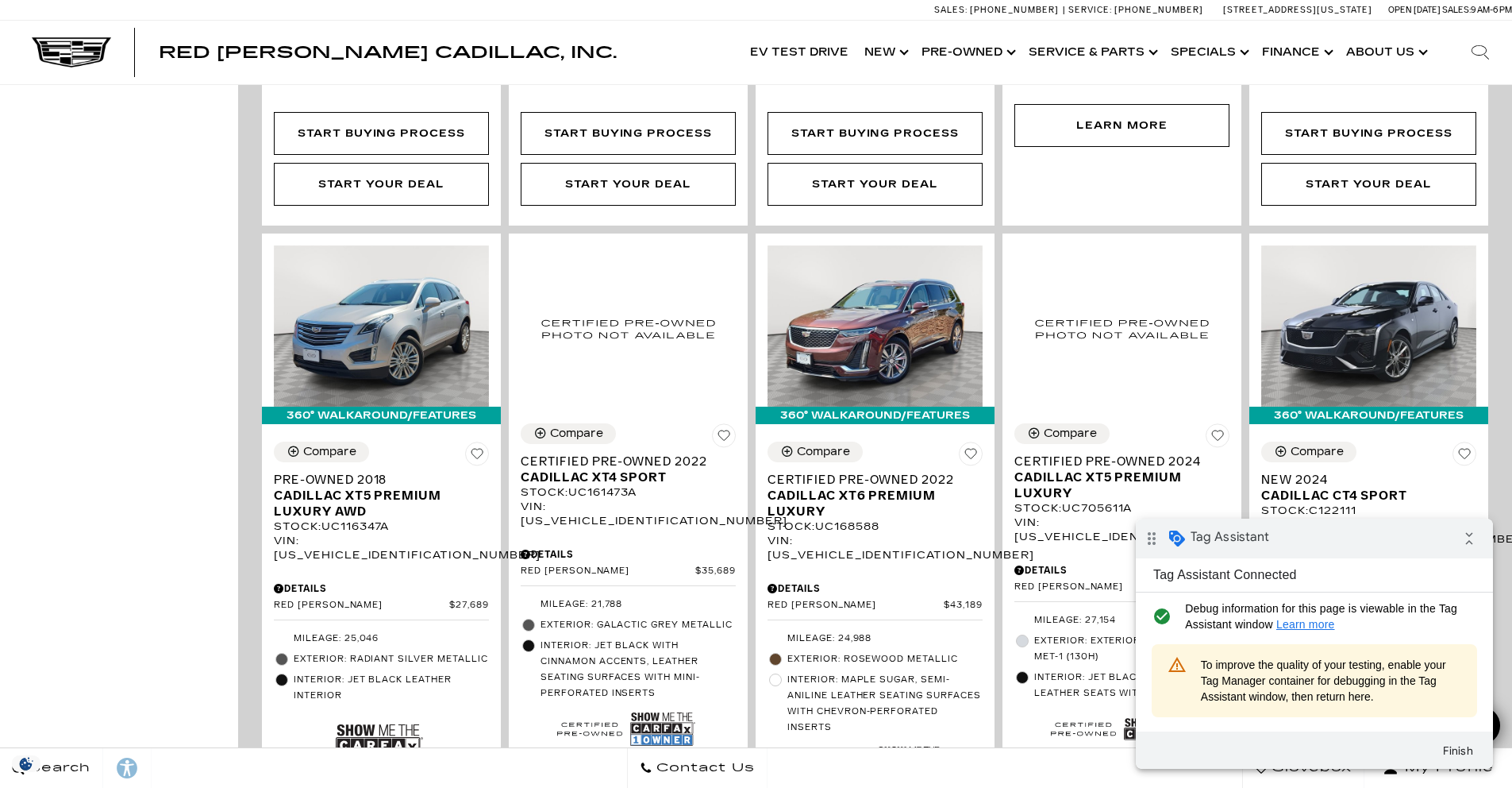
scroll to position [940, 0]
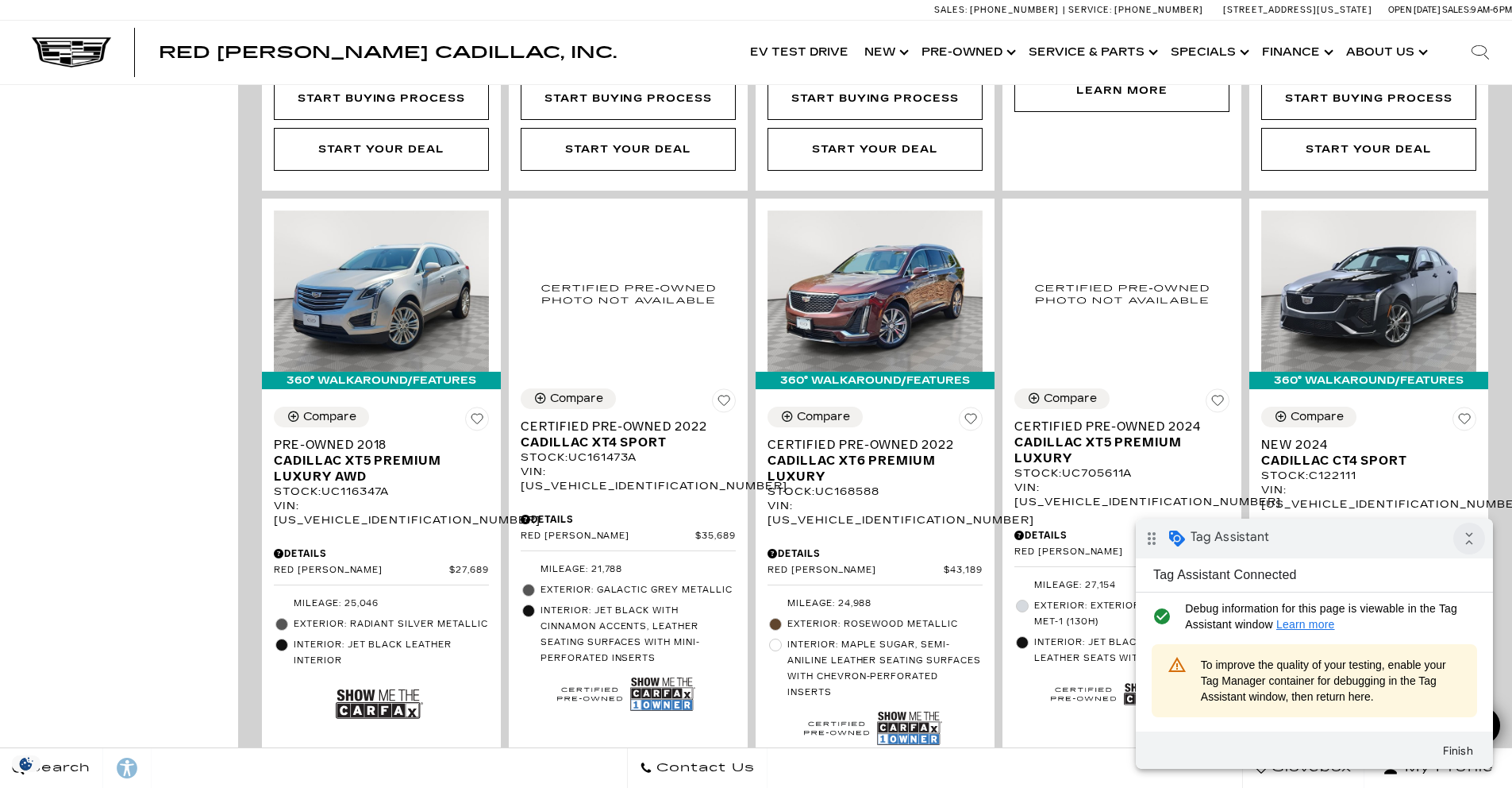
click at [1476, 540] on icon "collapse_all" at bounding box center [1469, 538] width 32 height 32
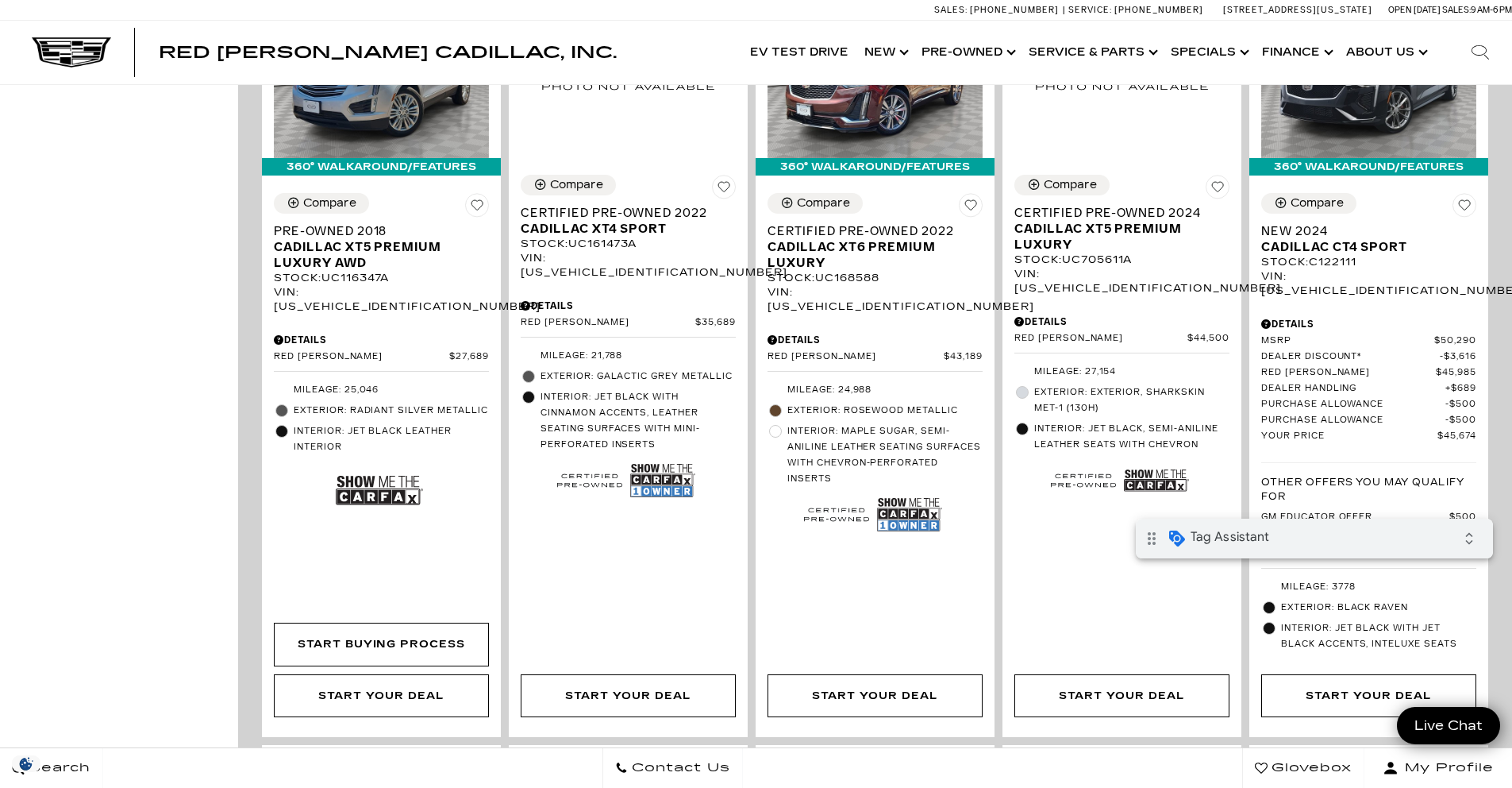
scroll to position [1150, 0]
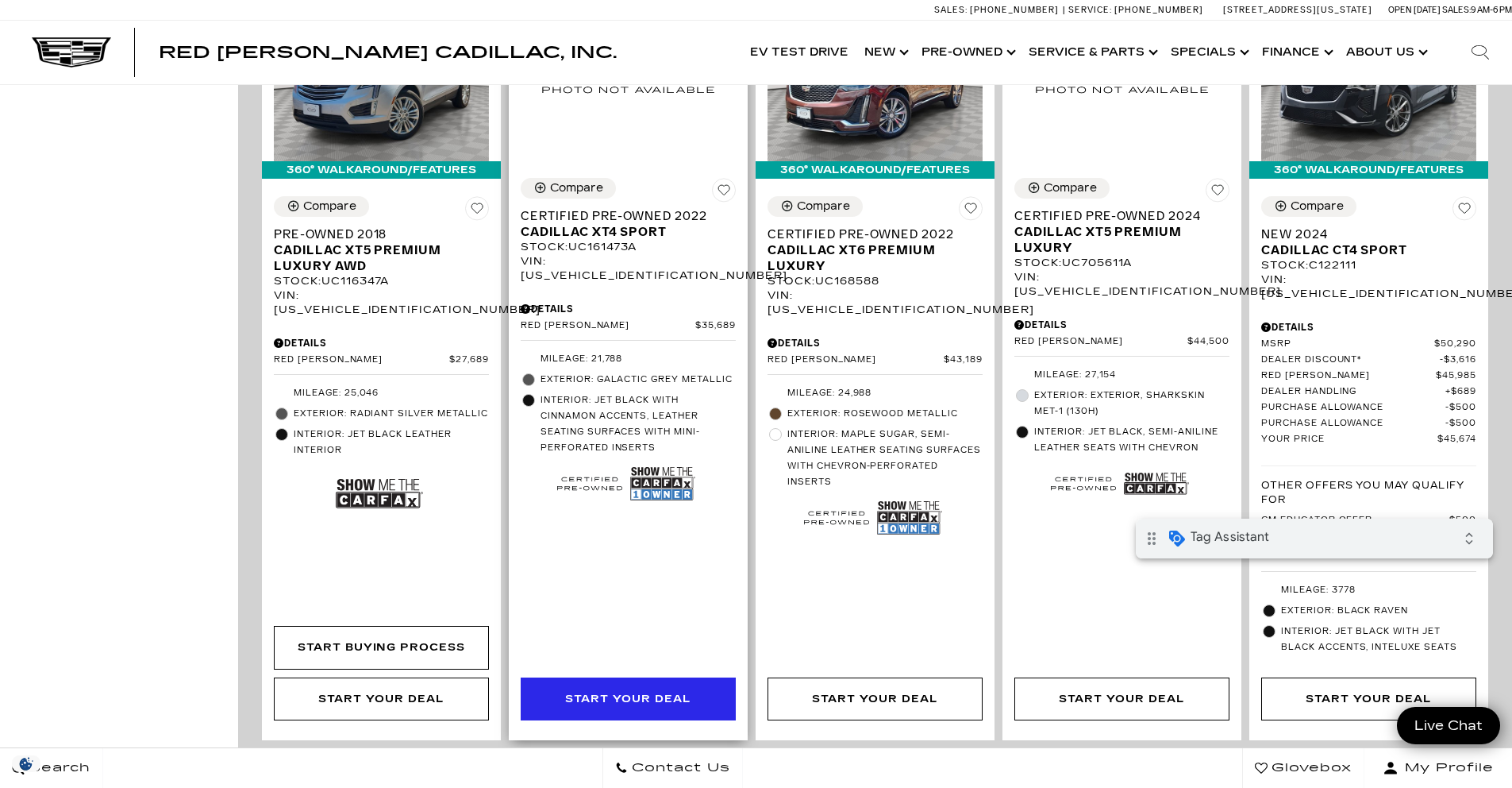
click at [665, 691] on div "Start Your Deal" at bounding box center [628, 699] width 126 height 17
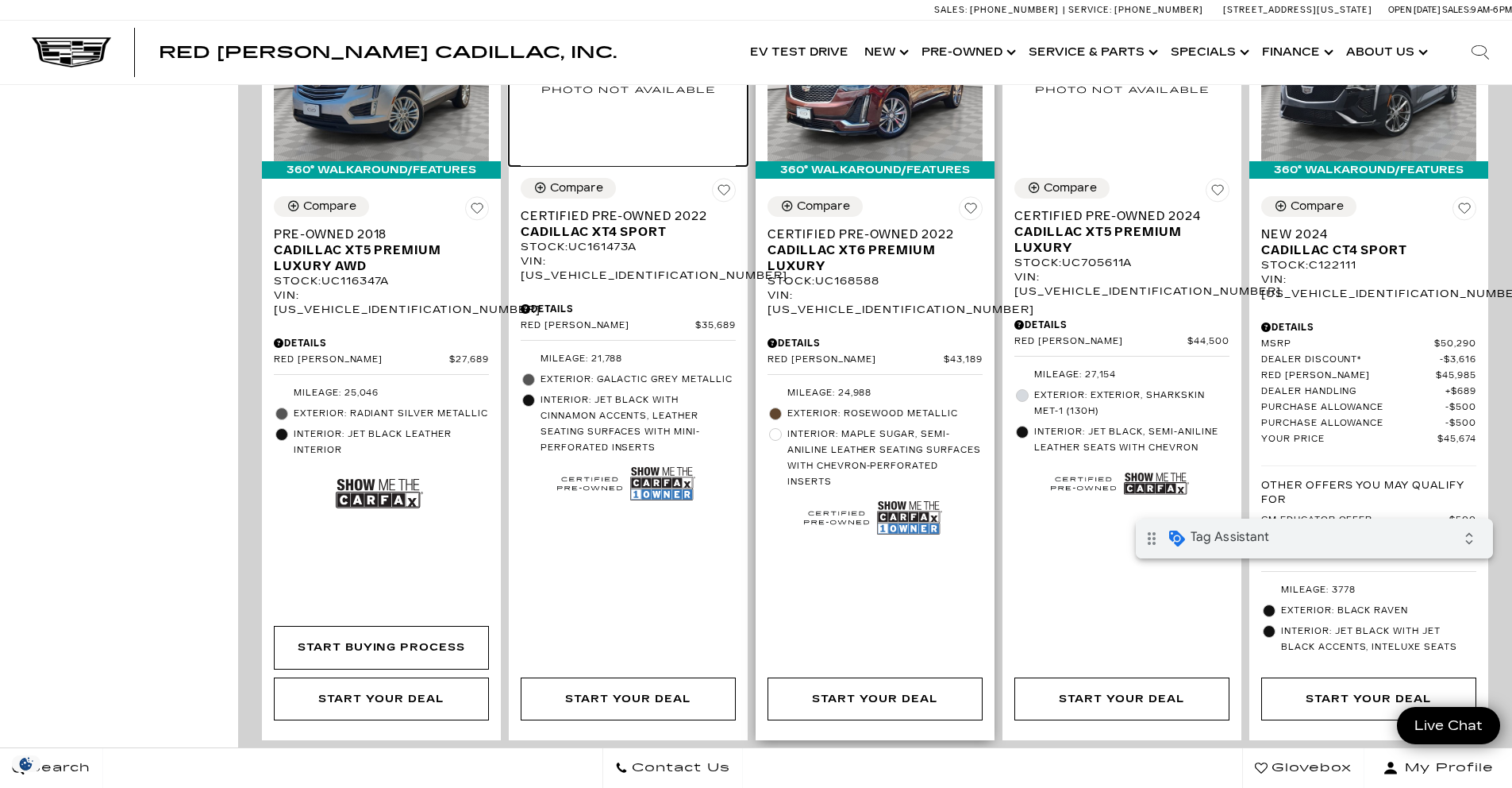
click at [679, 166] on img at bounding box center [629, 82] width 216 height 166
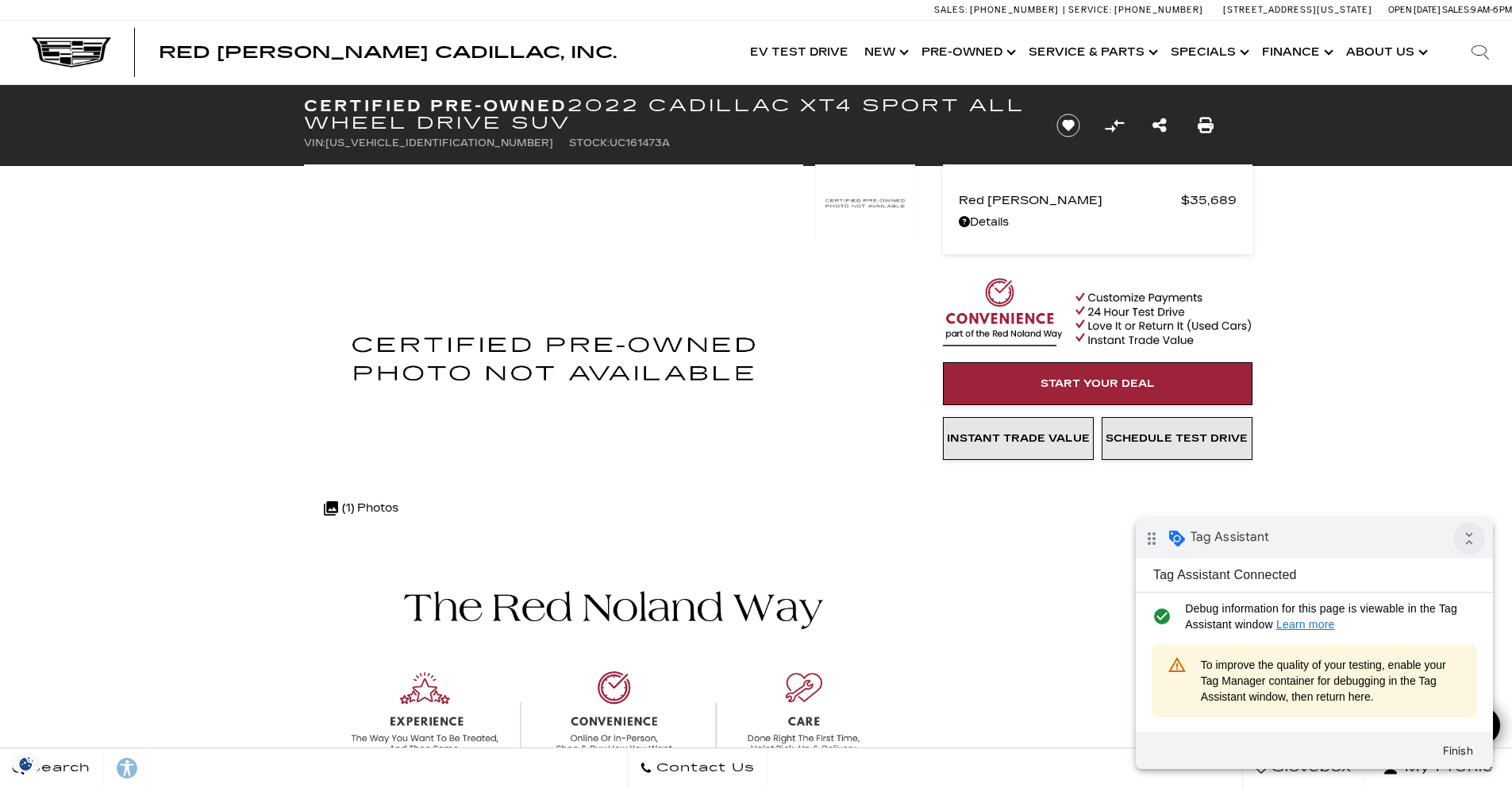
click at [1476, 535] on icon "collapse_all" at bounding box center [1469, 538] width 32 height 32
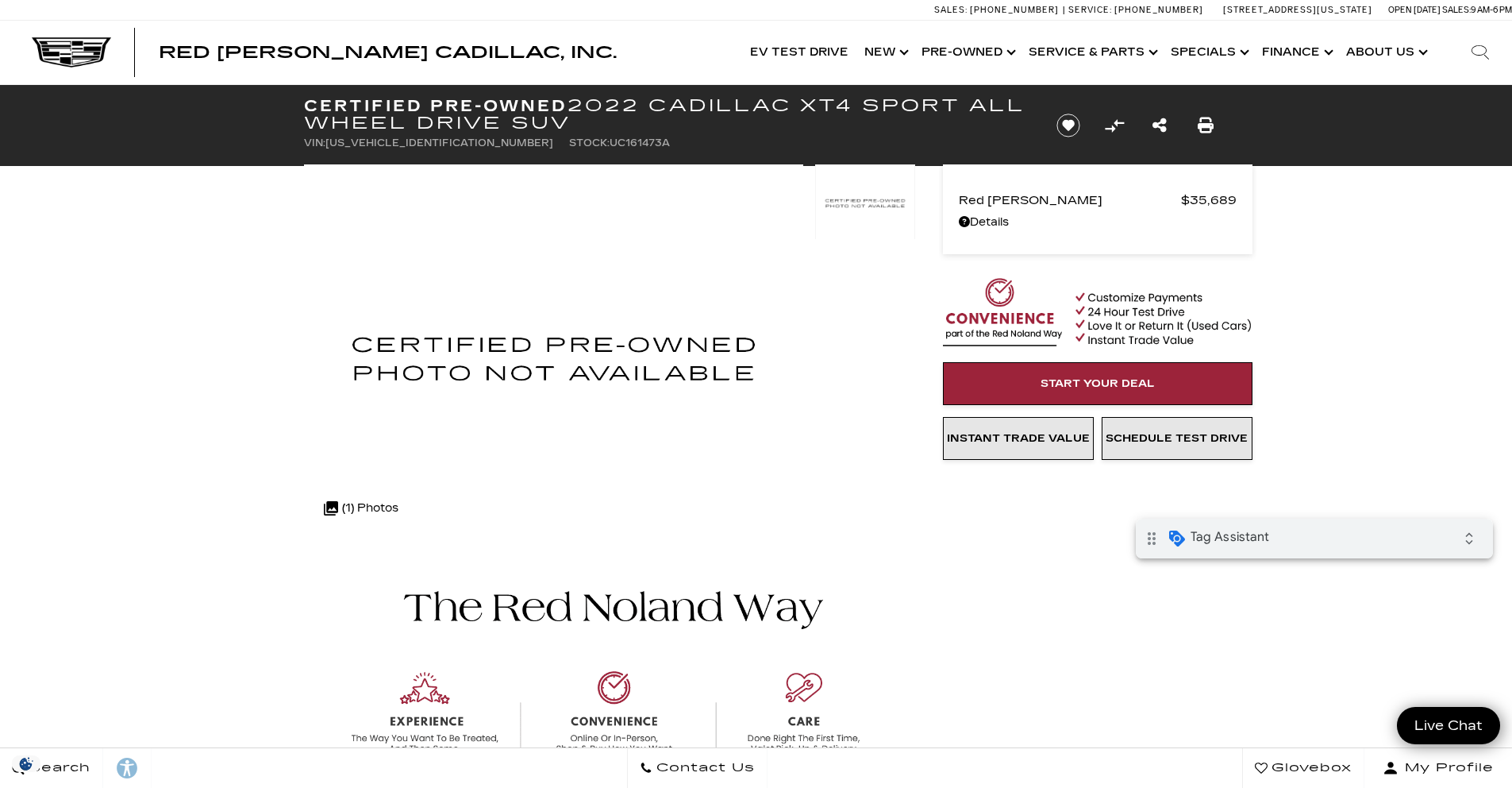
click at [1361, 540] on html "drag_indicator Tag Assistant expand_all" at bounding box center [1314, 538] width 357 height 40
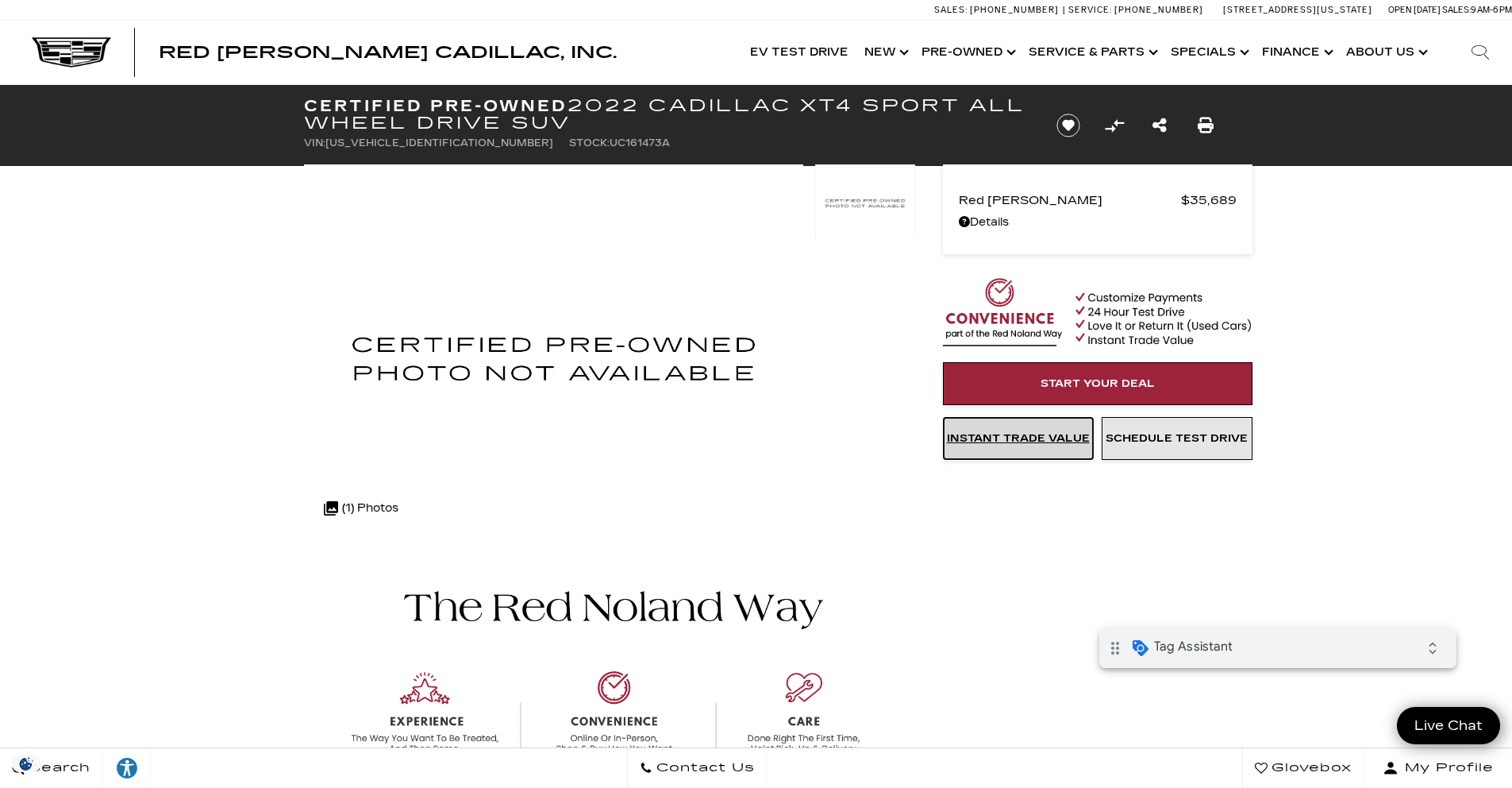
click at [1038, 432] on span "Instant Trade Value" at bounding box center [1018, 438] width 143 height 12
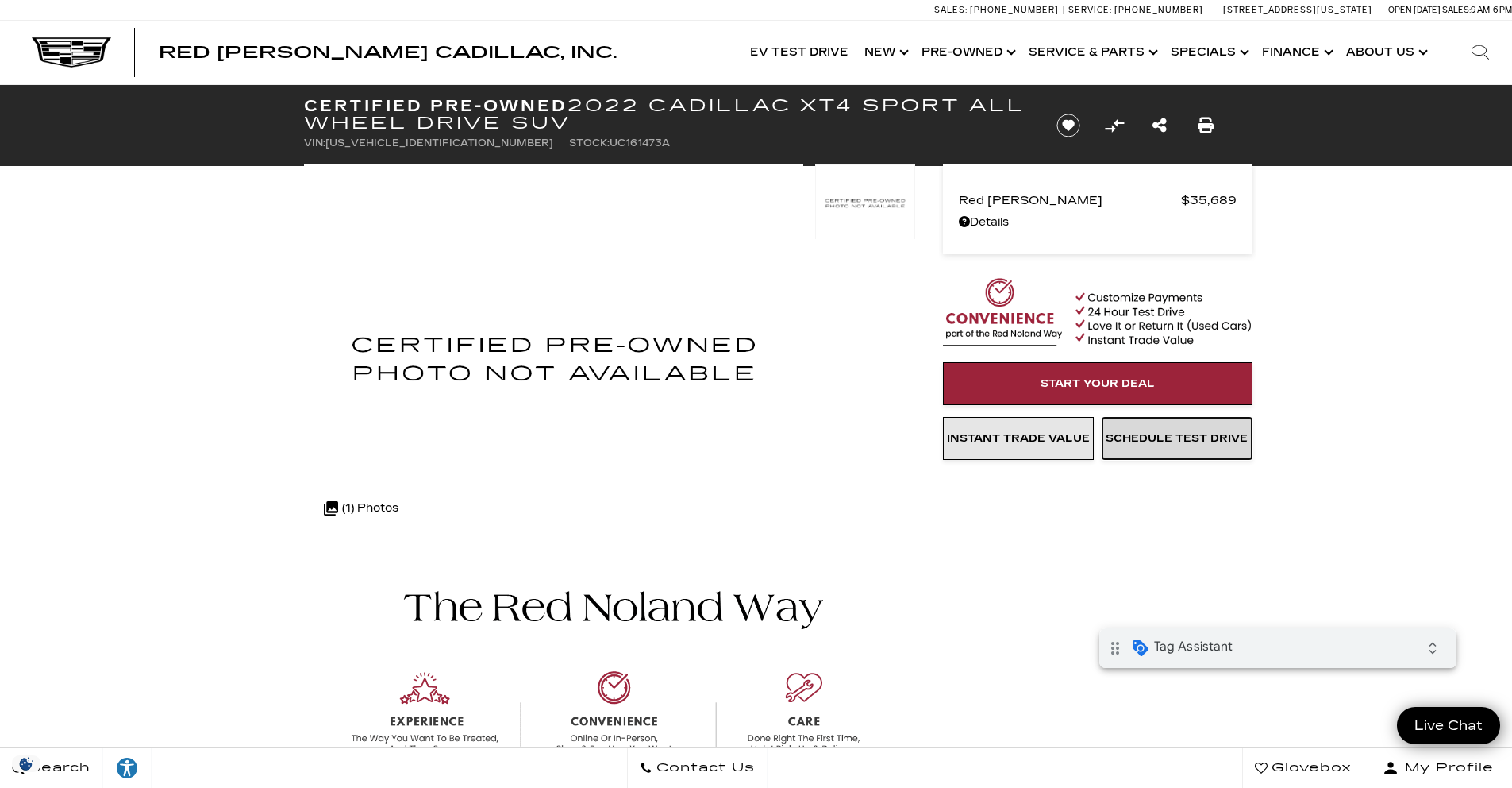
click at [1167, 433] on span "Schedule Test Drive" at bounding box center [1176, 438] width 142 height 12
